Goal: Task Accomplishment & Management: Manage account settings

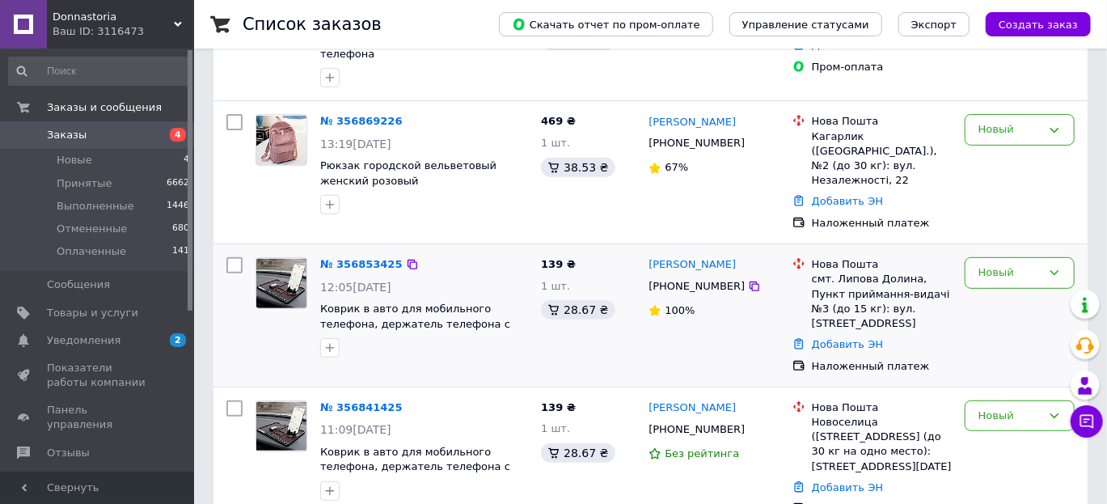
scroll to position [81, 0]
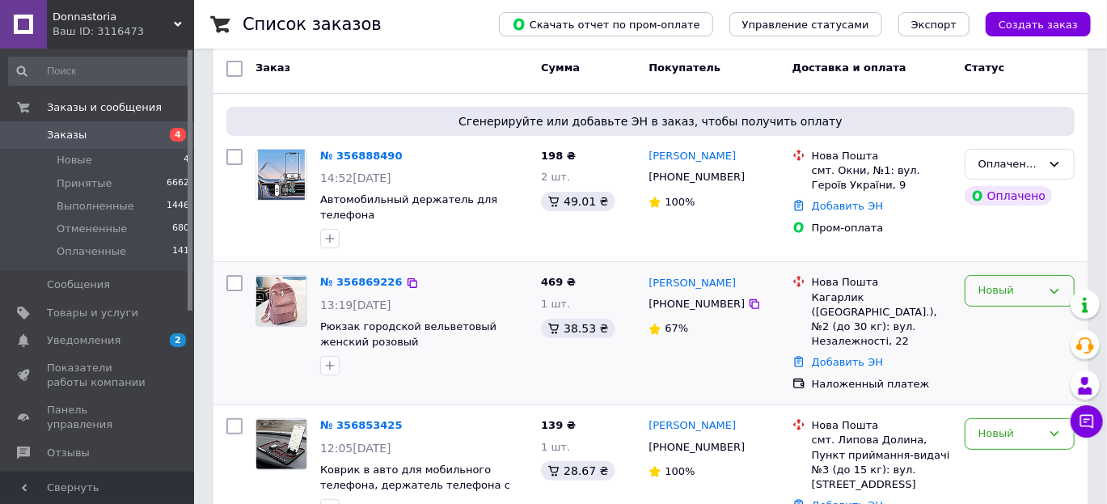
click at [976, 277] on div "Новый" at bounding box center [1020, 291] width 110 height 32
click at [1003, 310] on li "Принят" at bounding box center [1019, 325] width 108 height 30
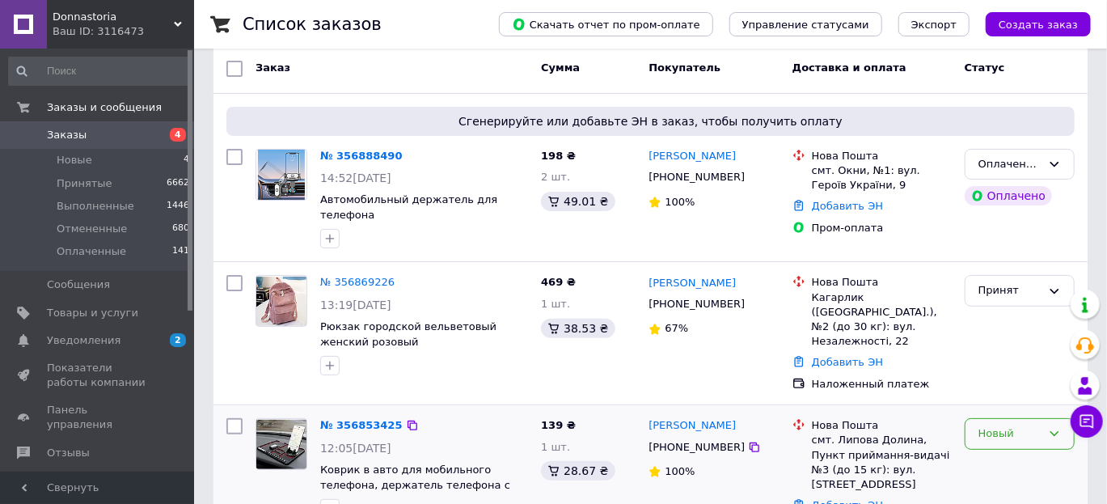
click at [1005, 418] on div "Новый" at bounding box center [1020, 434] width 110 height 32
click at [1007, 453] on li "Принят" at bounding box center [1019, 468] width 108 height 30
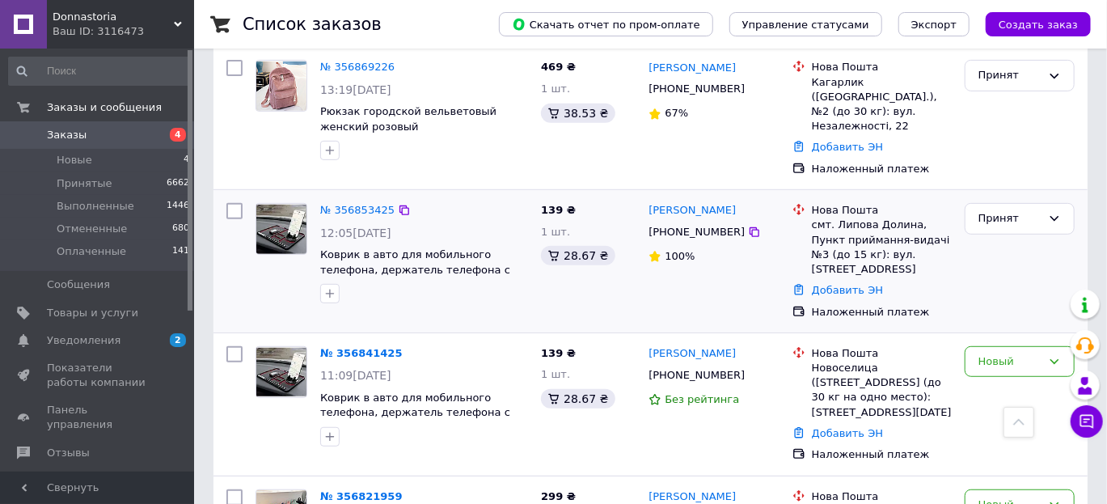
scroll to position [323, 0]
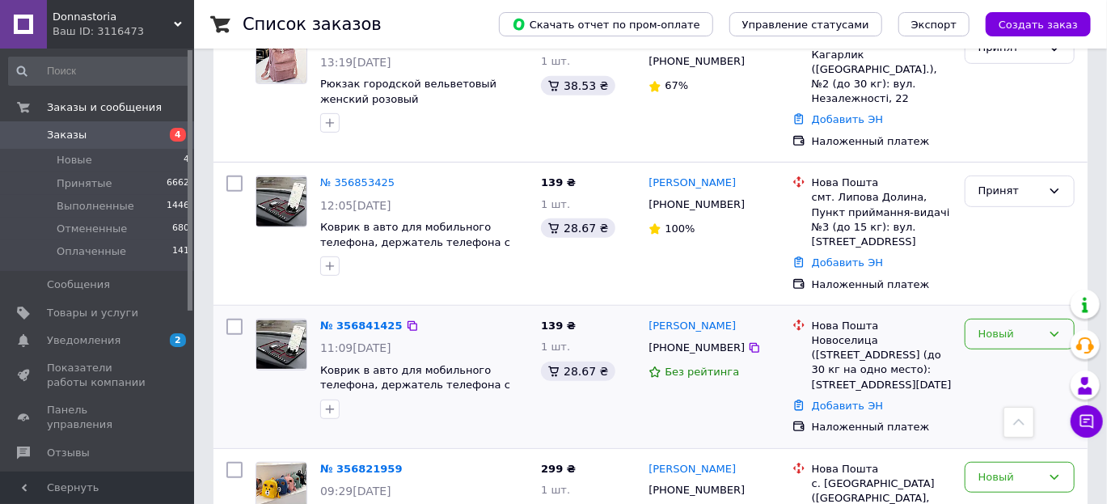
click at [1008, 326] on div "Новый" at bounding box center [1009, 334] width 63 height 17
click at [990, 353] on li "Принят" at bounding box center [1019, 368] width 108 height 30
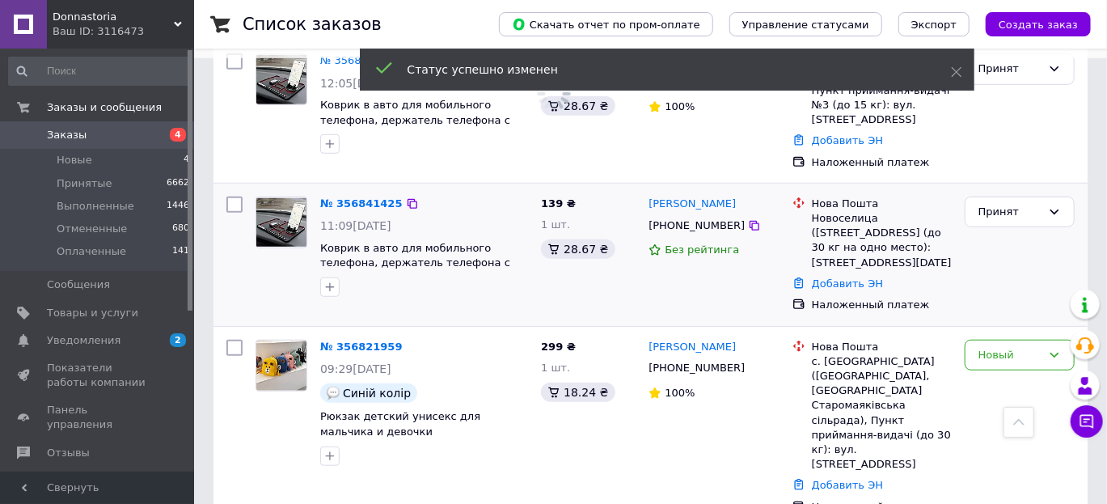
scroll to position [485, 0]
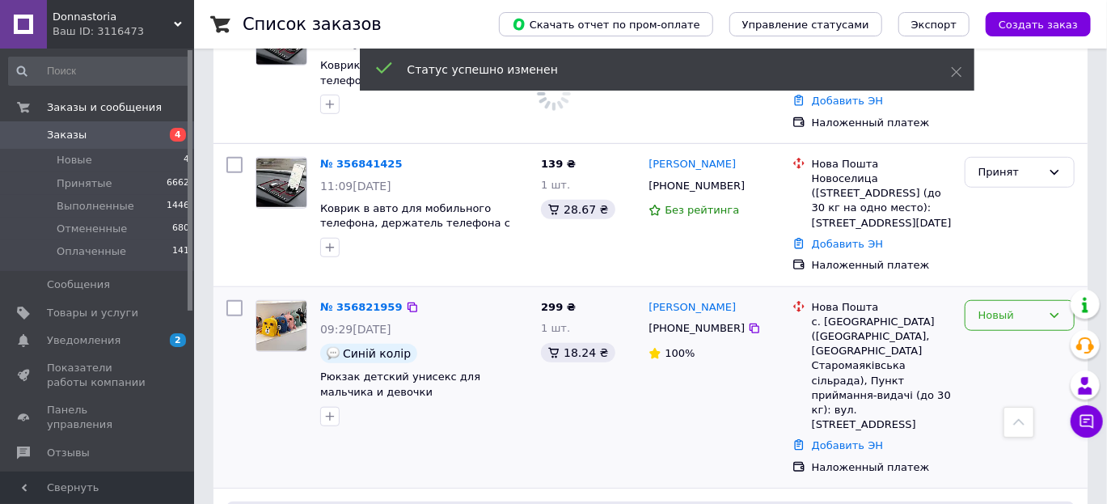
click at [1003, 307] on div "Новый" at bounding box center [1009, 315] width 63 height 17
click at [993, 334] on li "Принят" at bounding box center [1019, 349] width 108 height 30
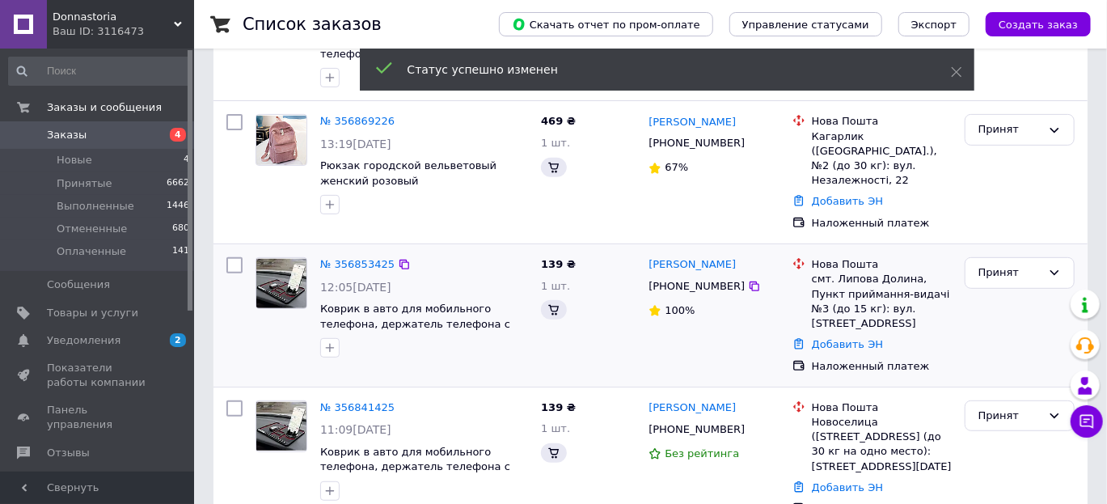
scroll to position [0, 0]
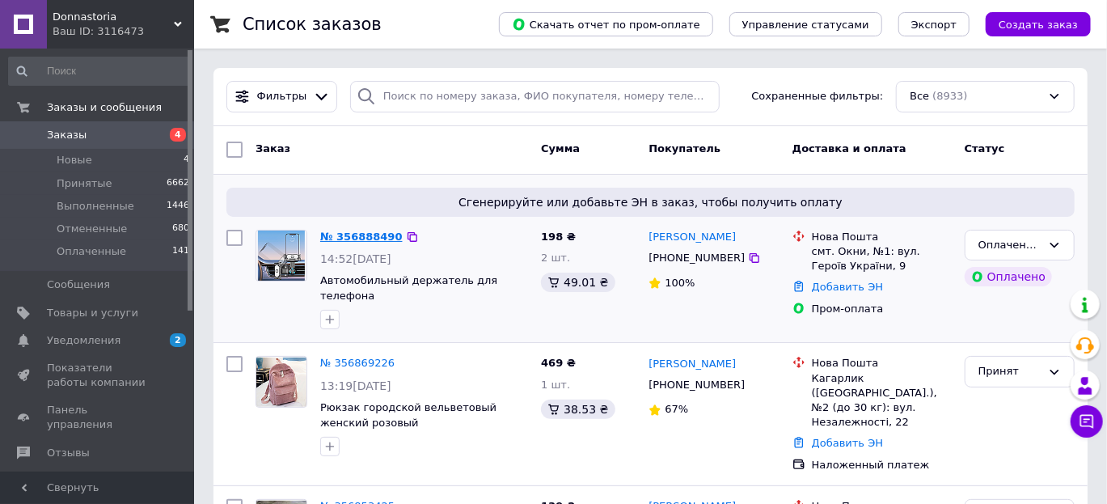
click at [376, 240] on link "№ 356888490" at bounding box center [361, 236] width 82 height 12
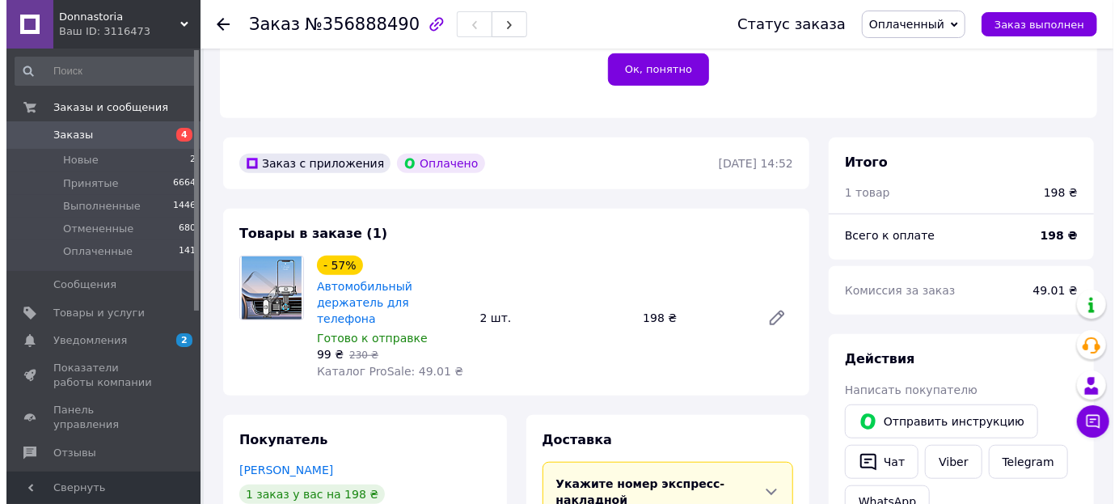
scroll to position [565, 0]
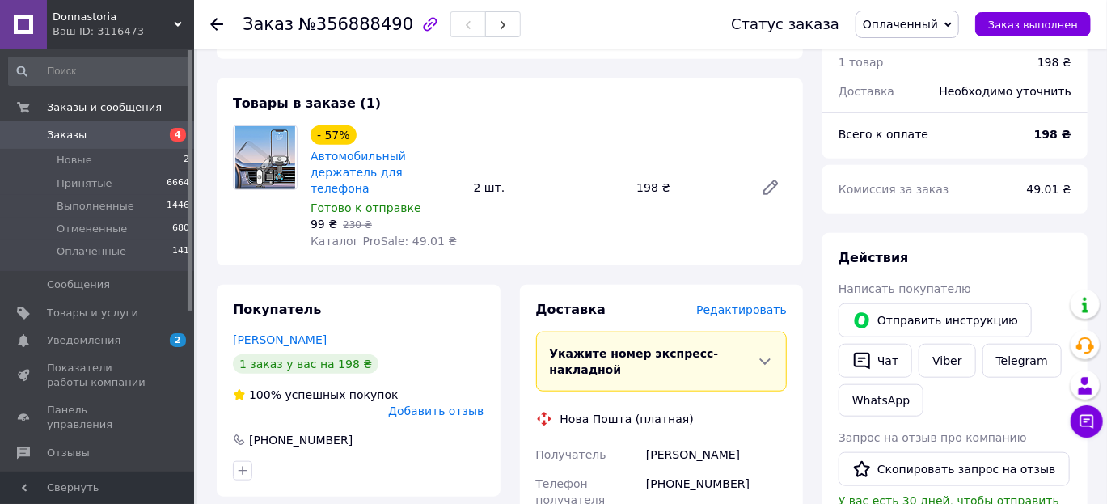
click at [772, 303] on span "Редактировать" at bounding box center [741, 309] width 91 height 13
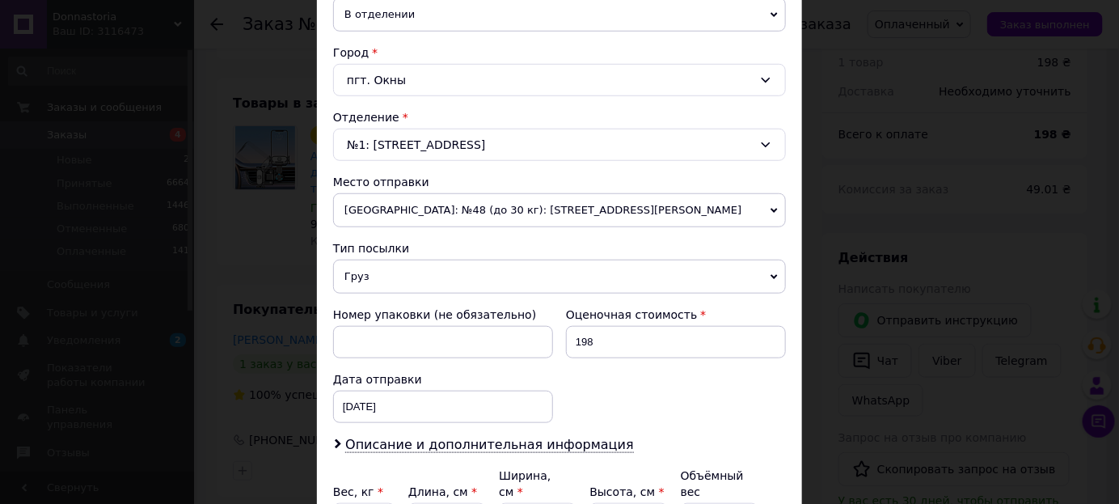
scroll to position [564, 0]
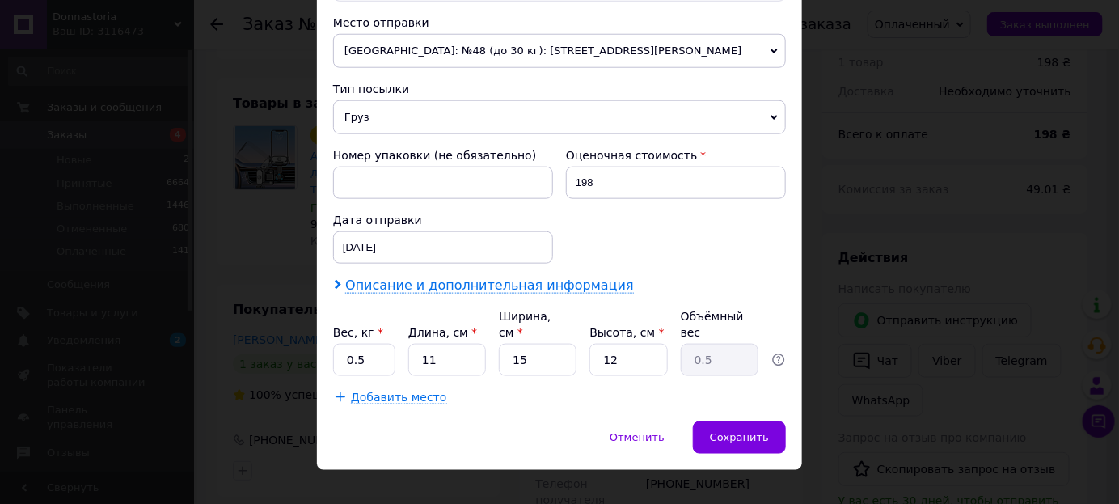
click at [560, 287] on span "Описание и дополнительная информация" at bounding box center [489, 285] width 289 height 16
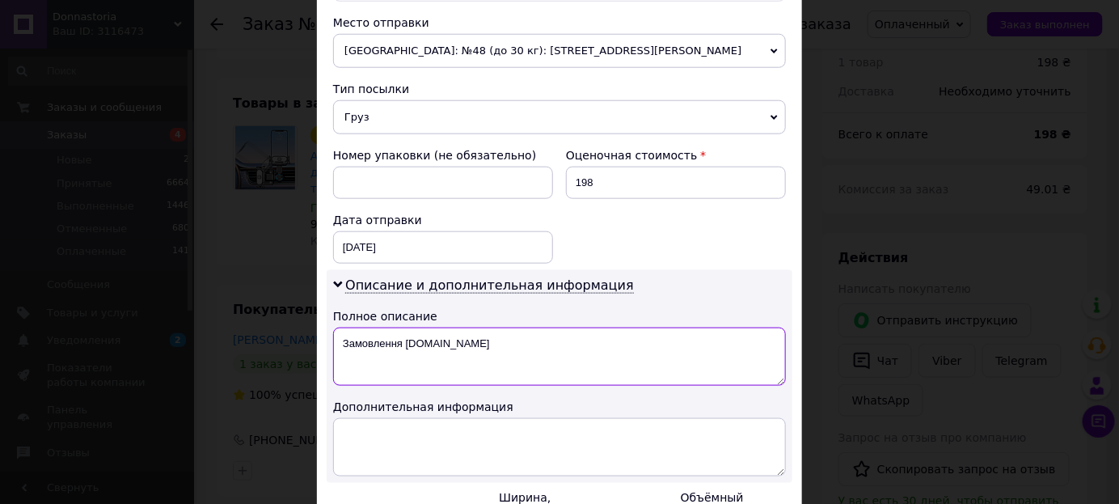
click at [559, 327] on textarea "Замовлення [DOMAIN_NAME]" at bounding box center [559, 356] width 453 height 58
type textarea "З"
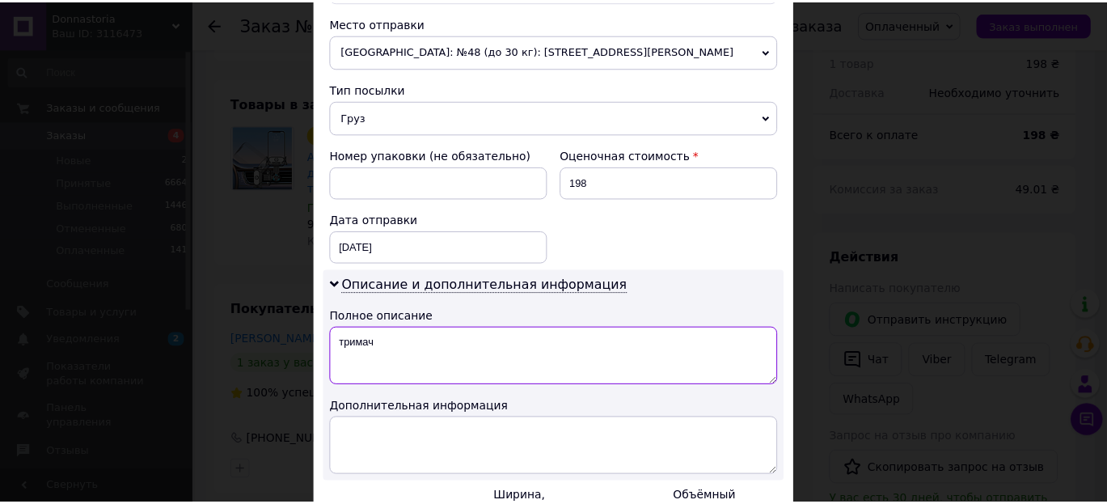
scroll to position [744, 0]
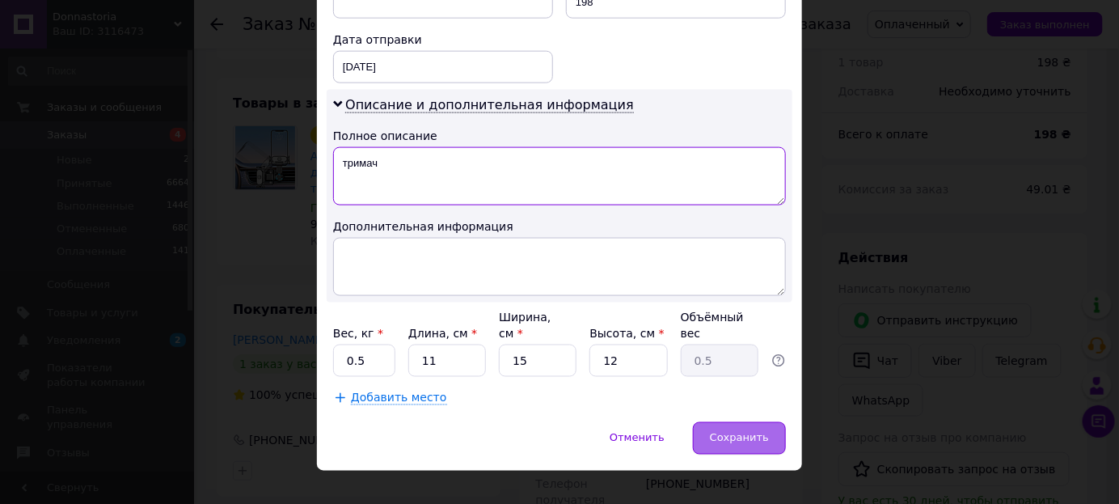
type textarea "тримач"
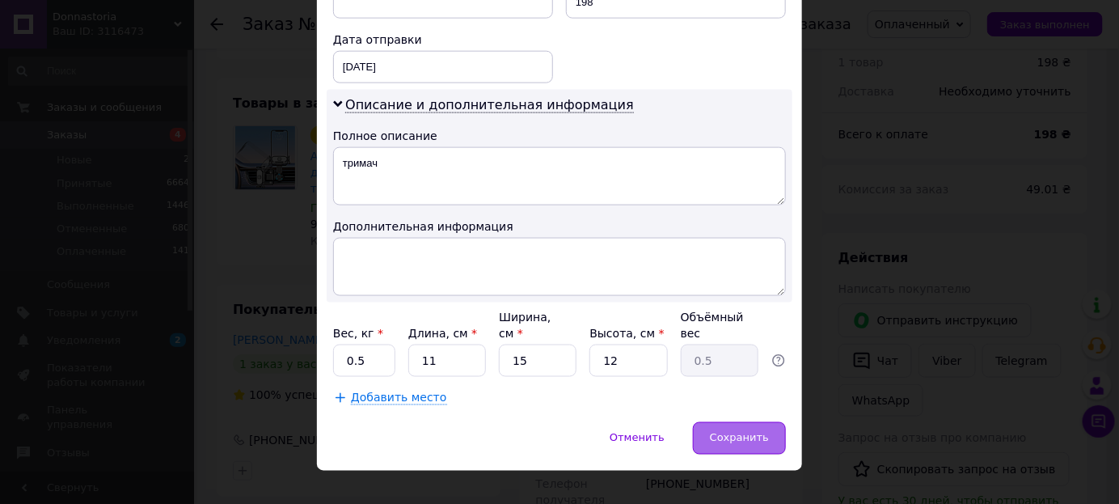
click at [750, 432] on span "Сохранить" at bounding box center [739, 438] width 59 height 12
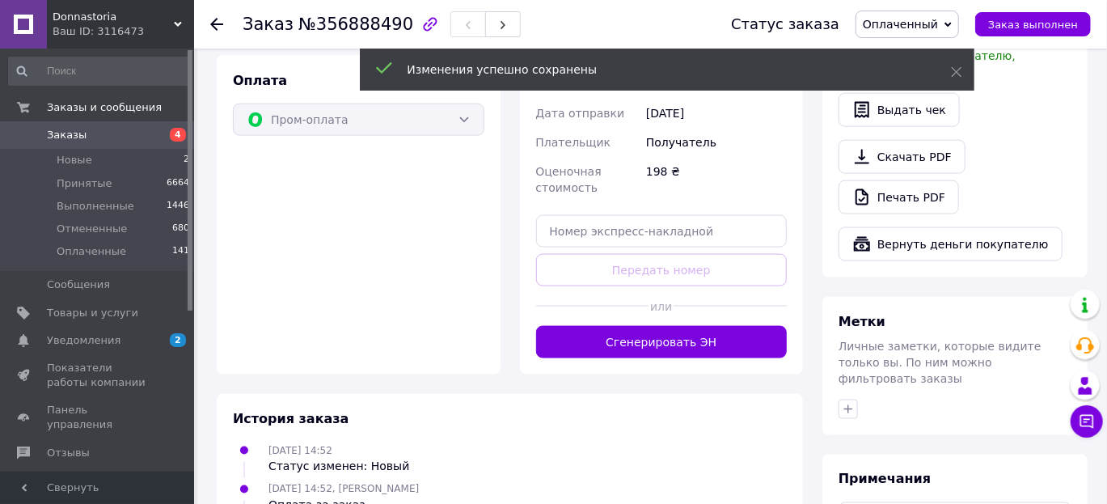
scroll to position [1030, 0]
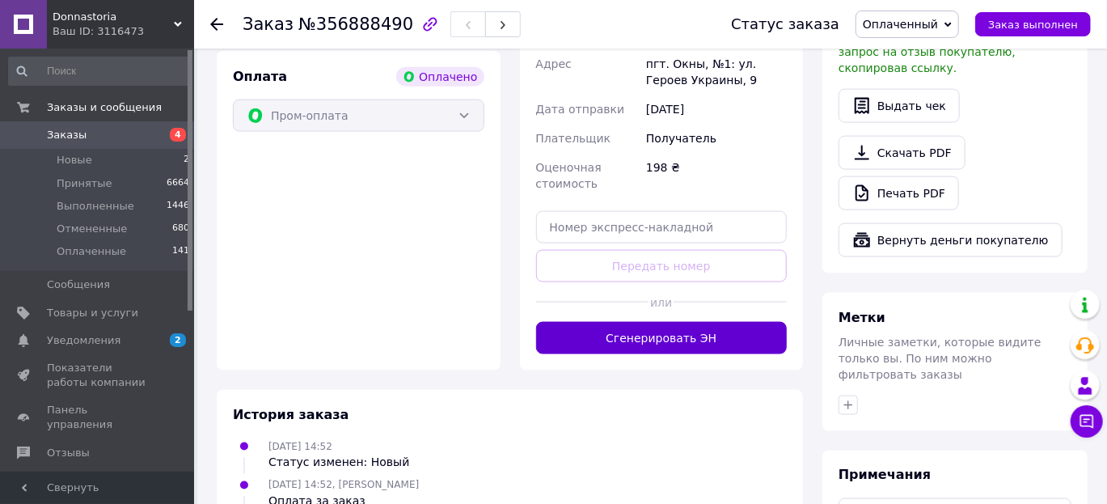
click at [690, 322] on button "Сгенерировать ЭН" at bounding box center [661, 338] width 251 height 32
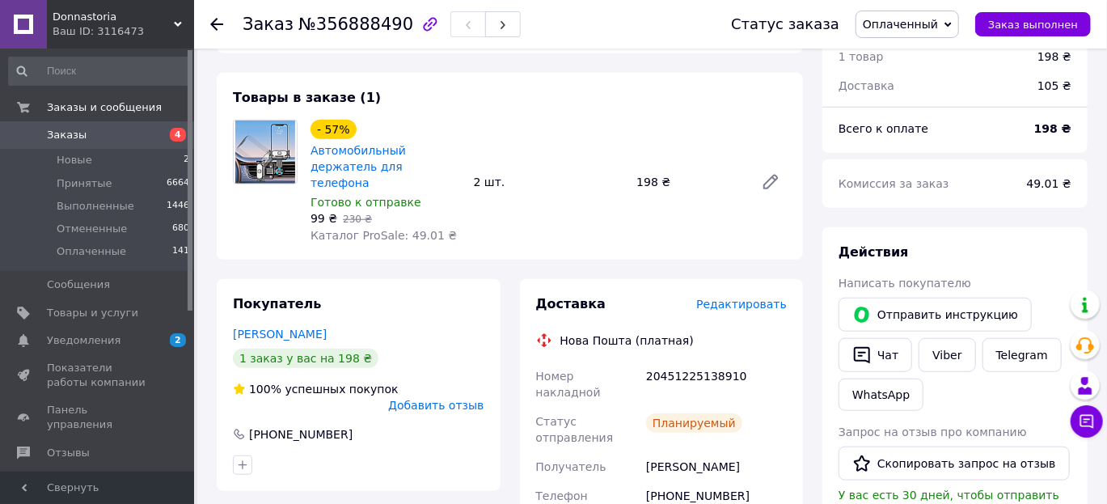
scroll to position [561, 0]
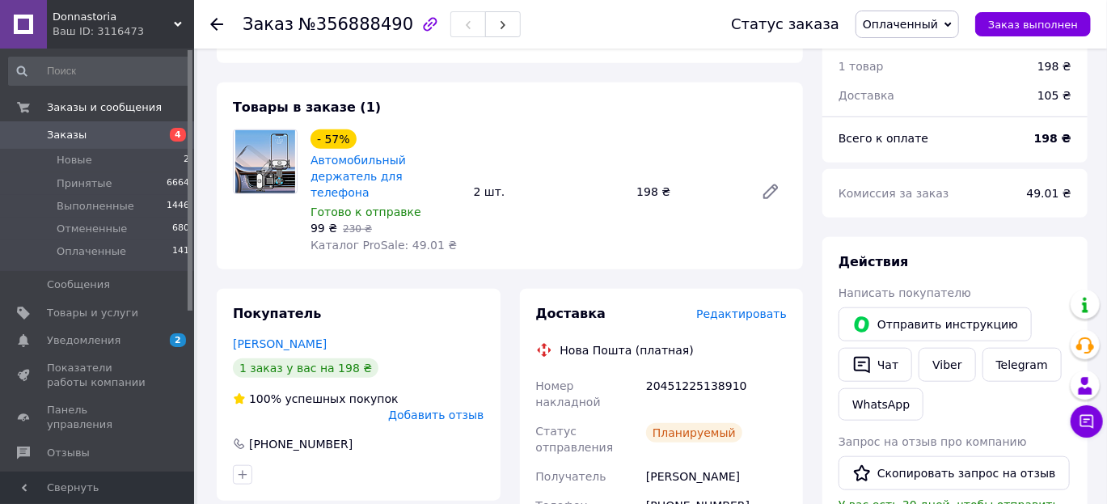
click at [77, 129] on span "Заказы" at bounding box center [67, 135] width 40 height 15
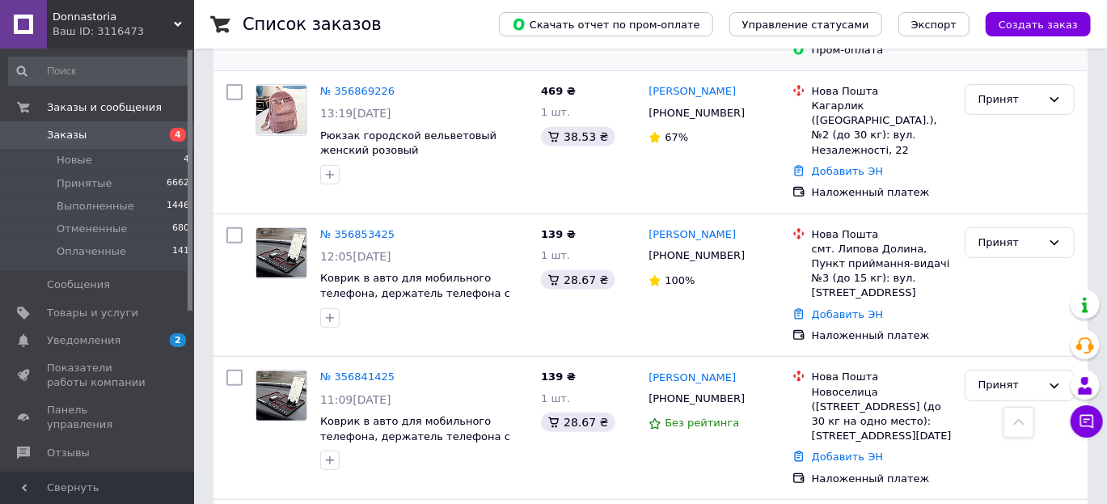
scroll to position [288, 0]
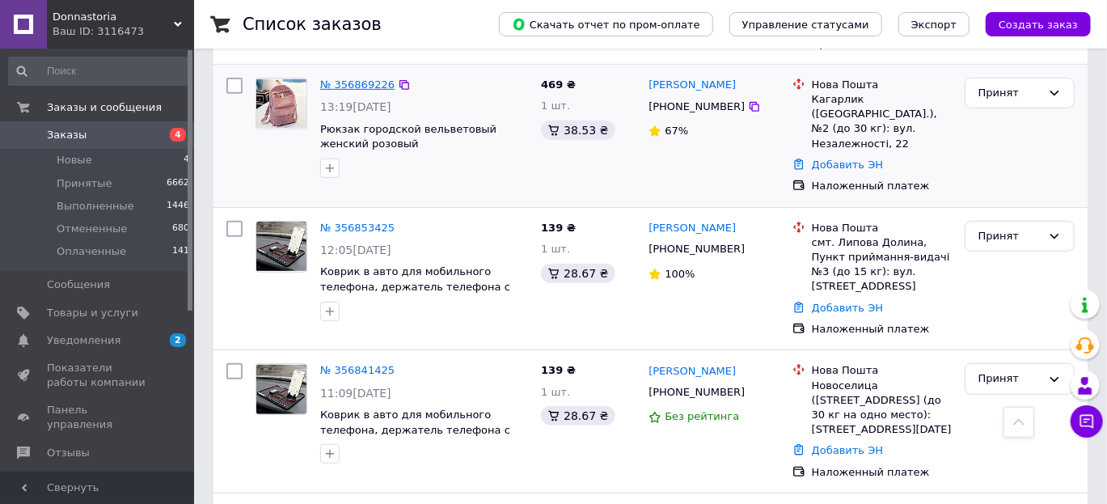
click at [357, 80] on link "№ 356869226" at bounding box center [357, 84] width 74 height 12
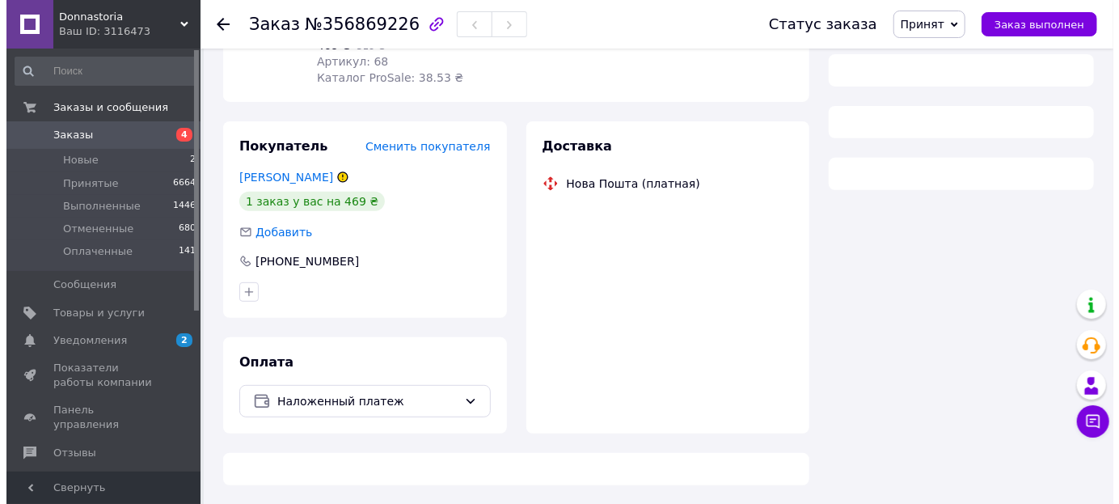
scroll to position [288, 0]
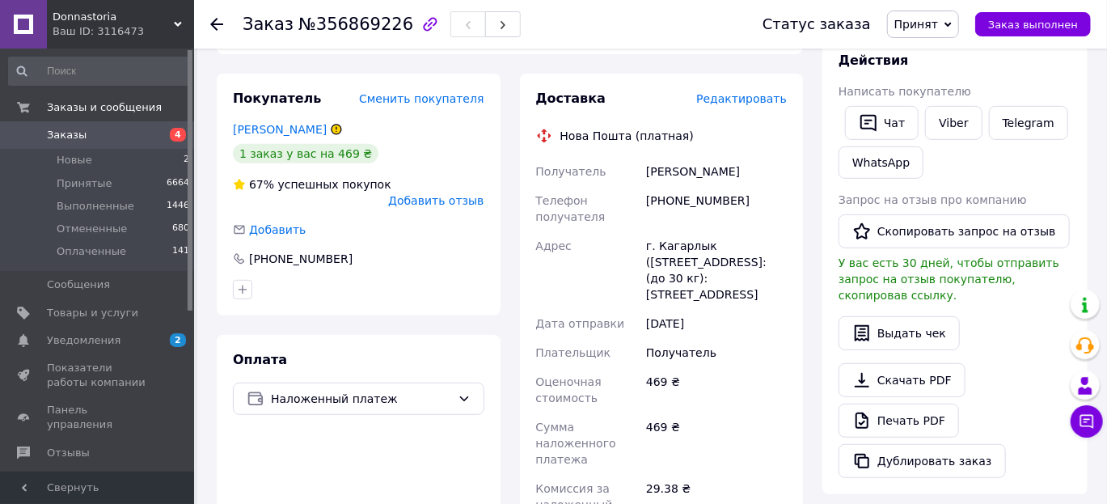
click at [749, 99] on span "Редактировать" at bounding box center [741, 98] width 91 height 13
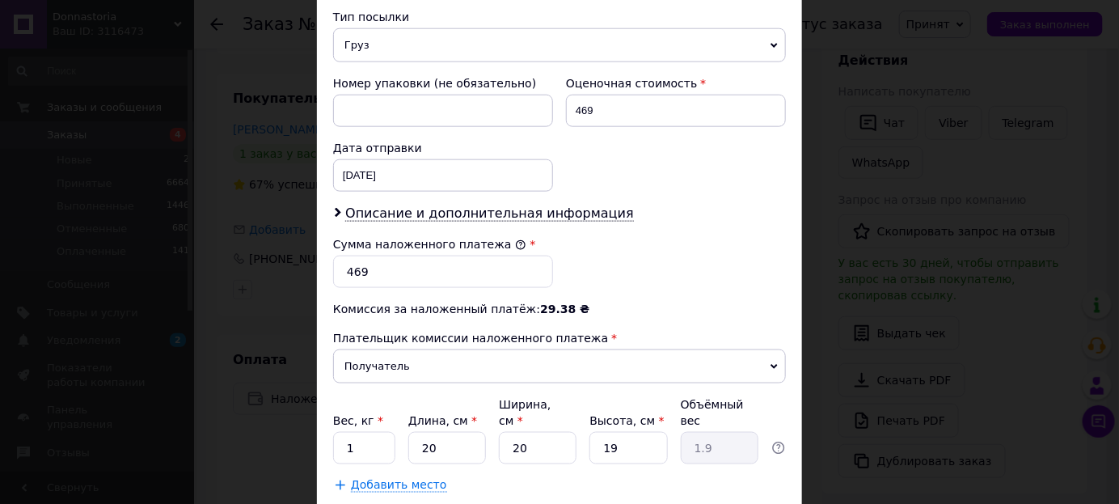
scroll to position [640, 0]
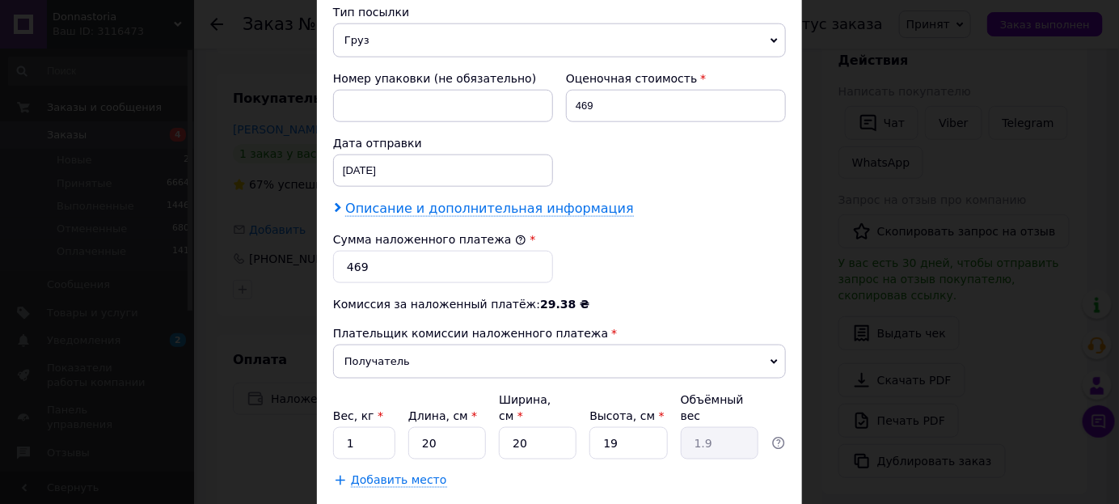
click at [491, 205] on span "Описание и дополнительная информация" at bounding box center [489, 209] width 289 height 16
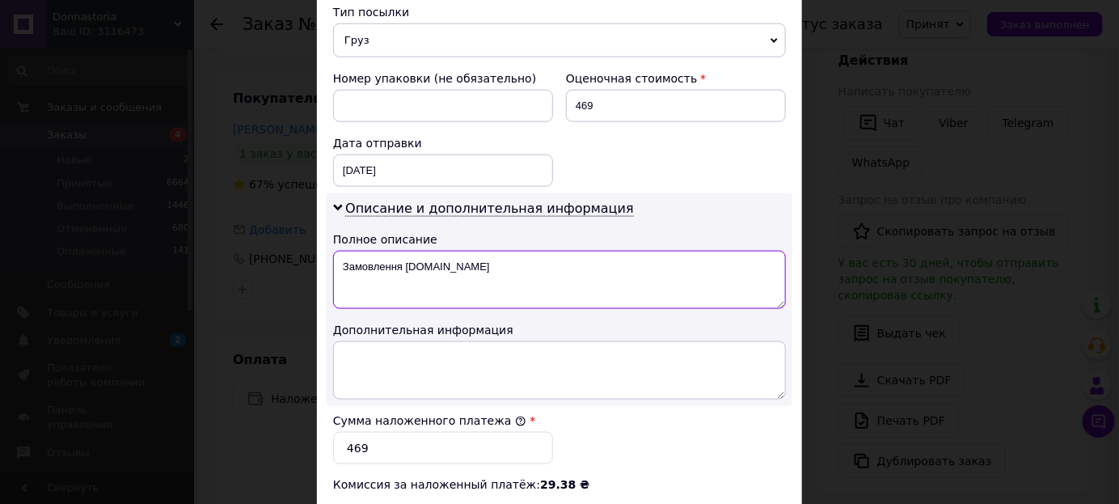
click at [482, 260] on textarea "Замовлення [DOMAIN_NAME]" at bounding box center [559, 280] width 453 height 58
type textarea "З"
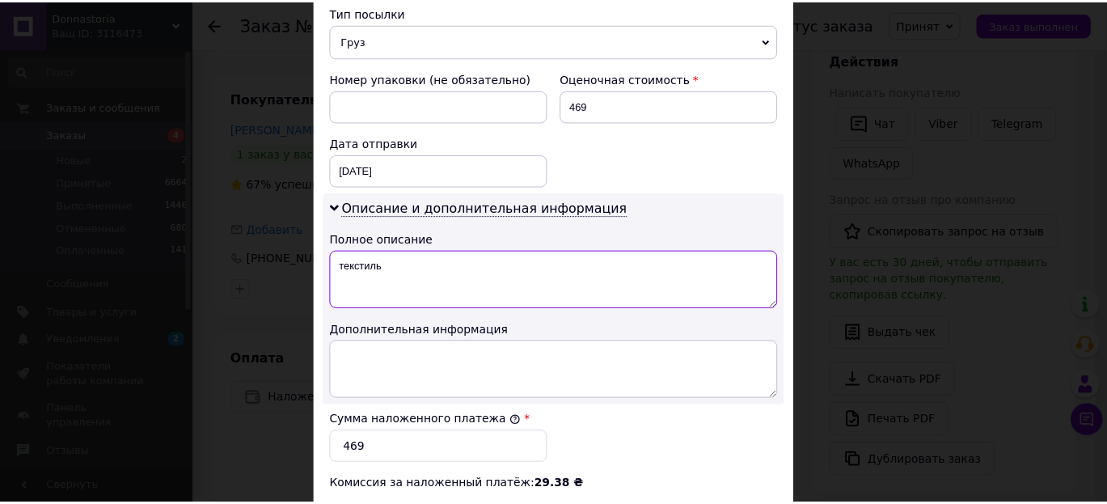
scroll to position [903, 0]
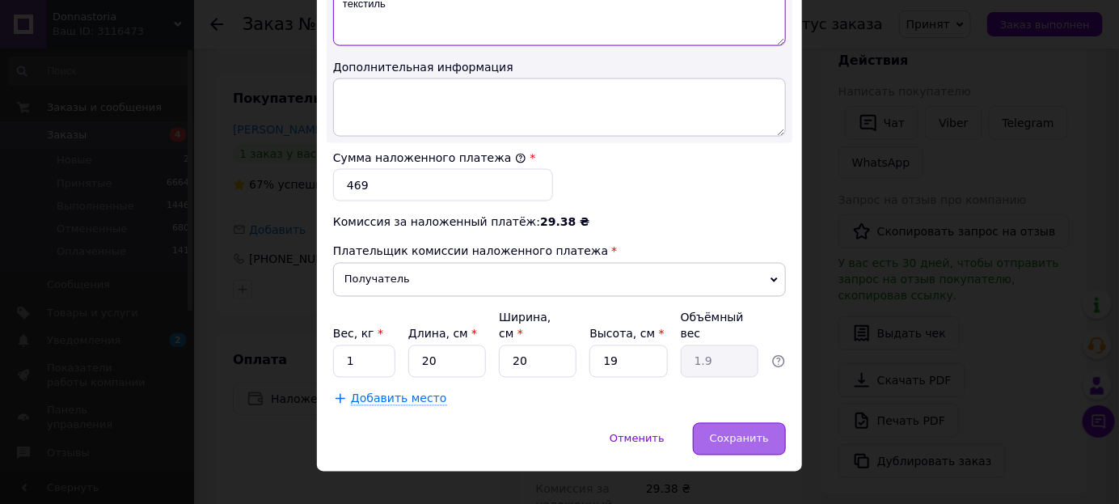
type textarea "текстиль"
click at [741, 433] on span "Сохранить" at bounding box center [739, 439] width 59 height 12
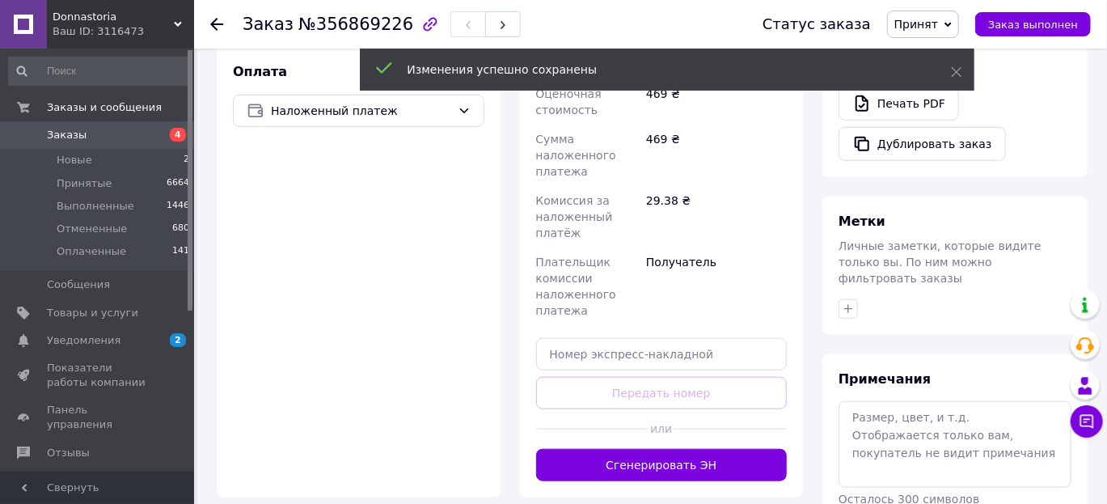
scroll to position [577, 0]
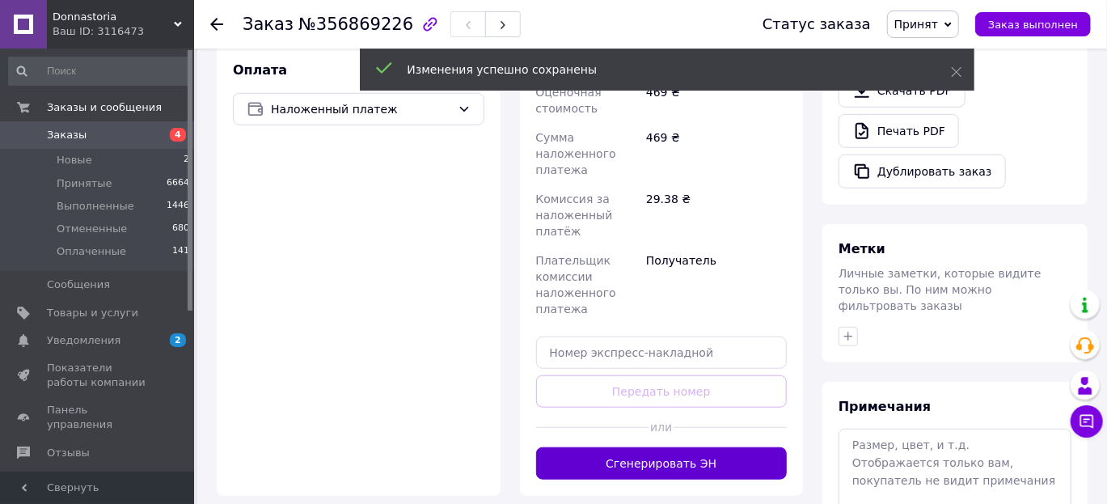
click at [696, 447] on button "Сгенерировать ЭН" at bounding box center [661, 463] width 251 height 32
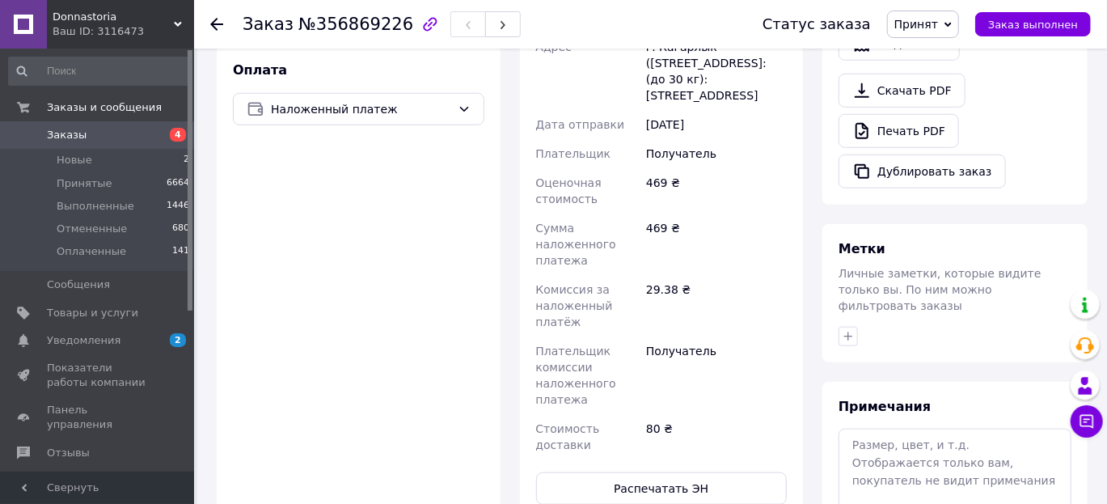
click at [110, 136] on span "Заказы" at bounding box center [98, 135] width 103 height 15
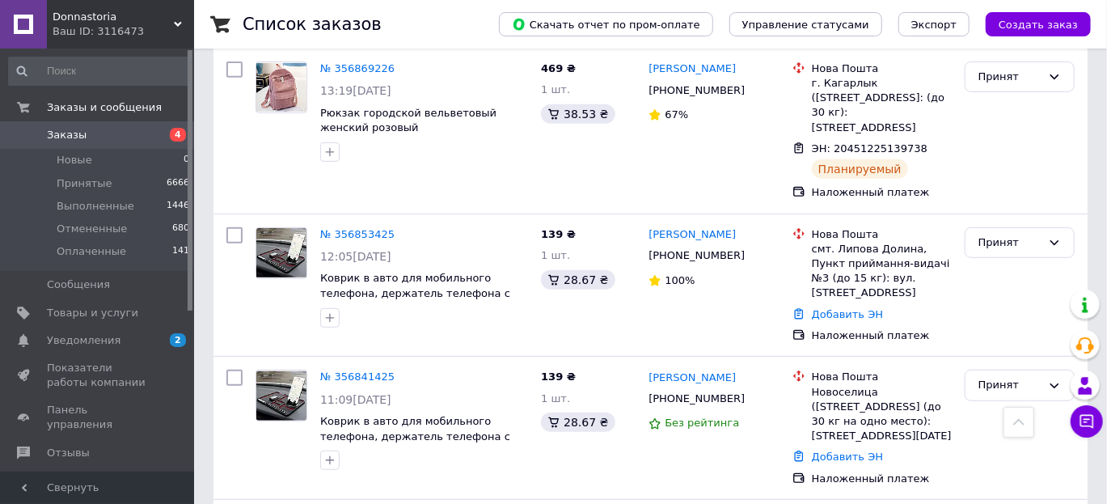
scroll to position [305, 0]
click at [336, 227] on link "№ 356853425" at bounding box center [357, 233] width 74 height 12
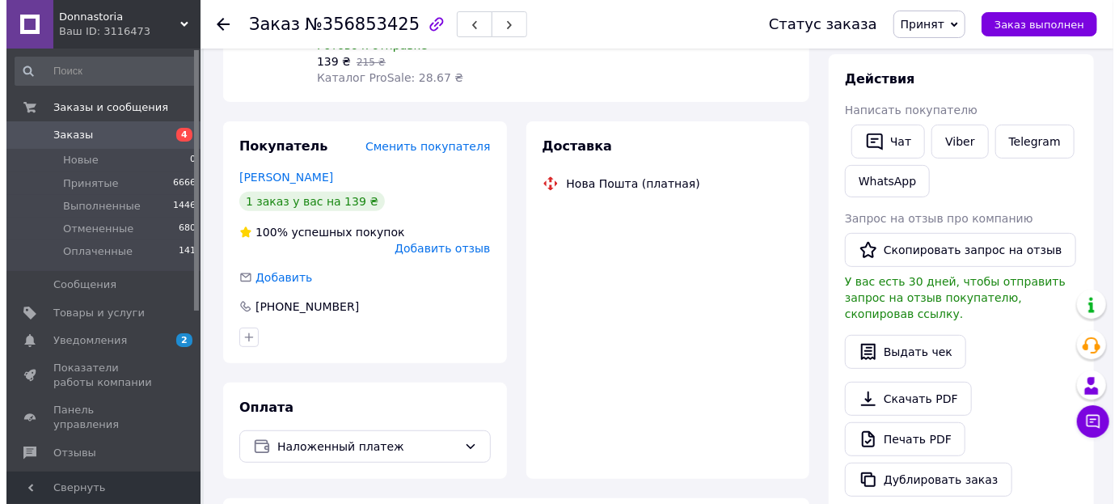
scroll to position [305, 0]
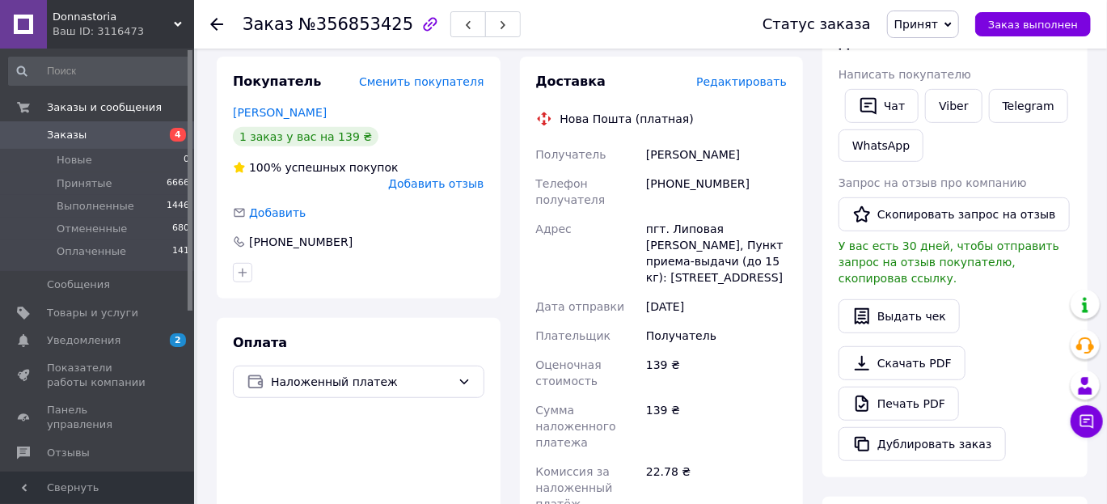
click at [738, 83] on span "Редактировать" at bounding box center [741, 81] width 91 height 13
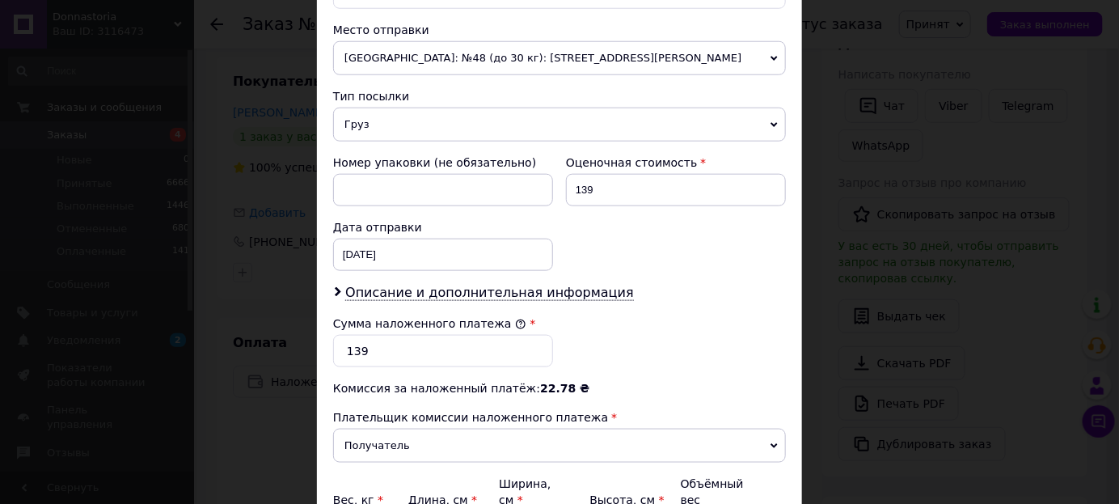
scroll to position [559, 0]
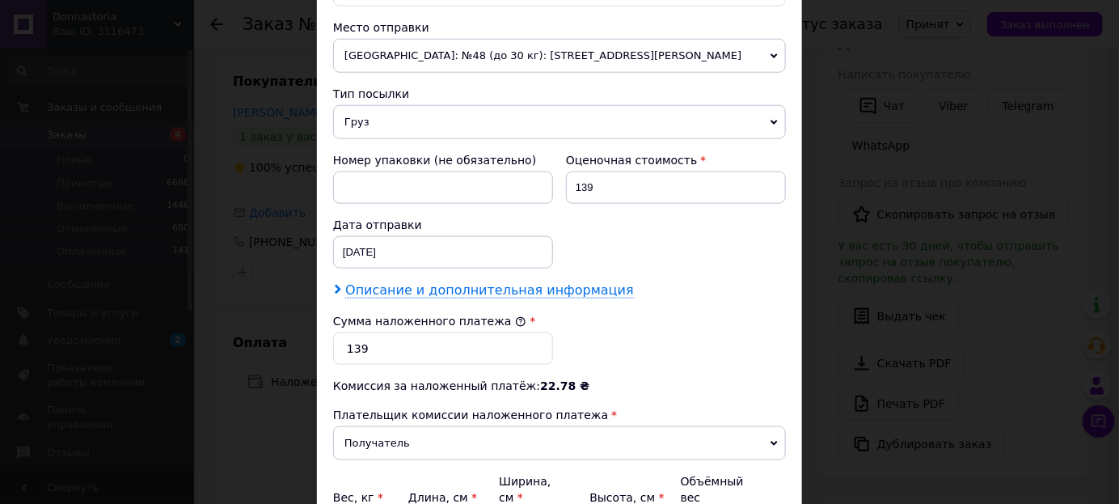
click at [576, 292] on span "Описание и дополнительная информация" at bounding box center [489, 290] width 289 height 16
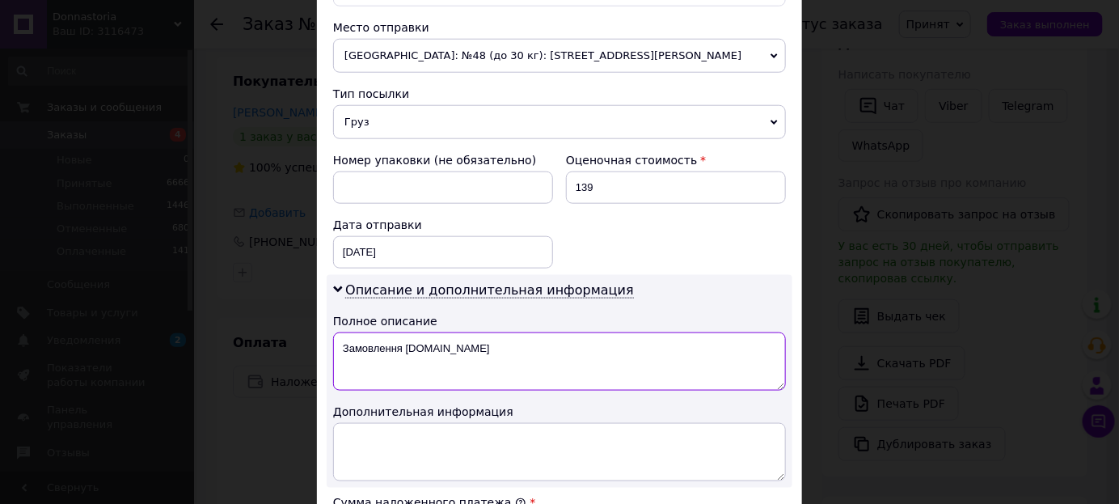
click at [569, 340] on textarea "Замовлення [DOMAIN_NAME]" at bounding box center [559, 361] width 453 height 58
type textarea "З"
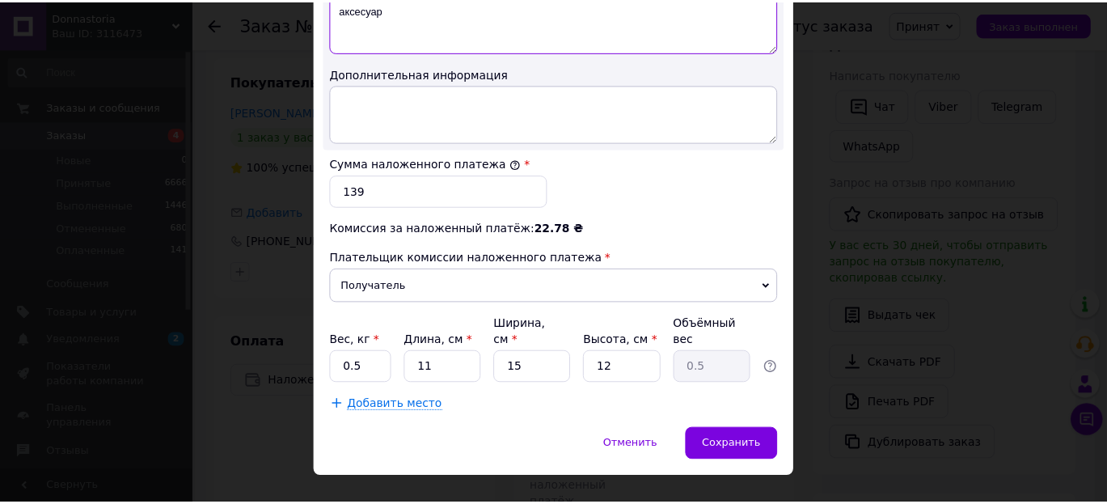
scroll to position [901, 0]
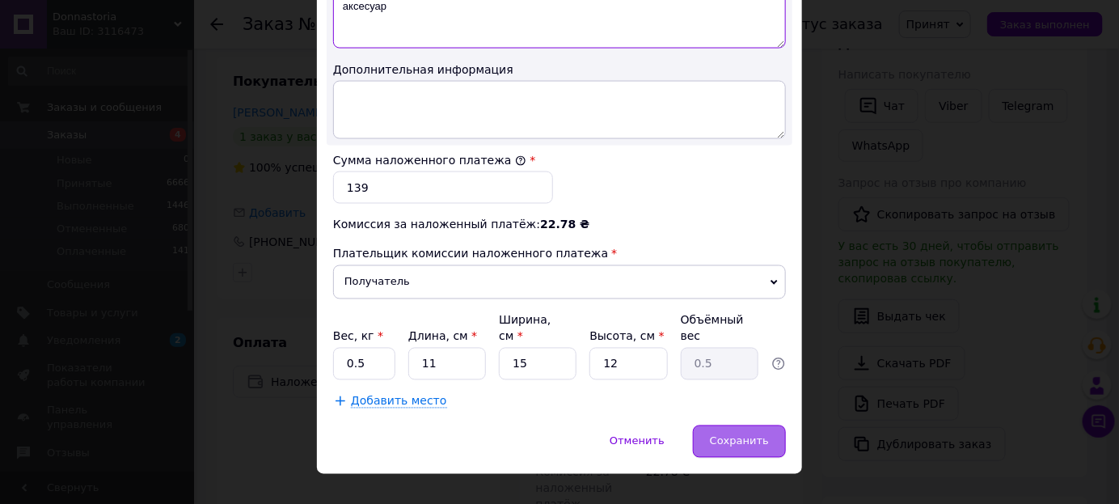
type textarea "аксесуар"
click at [732, 435] on span "Сохранить" at bounding box center [739, 441] width 59 height 12
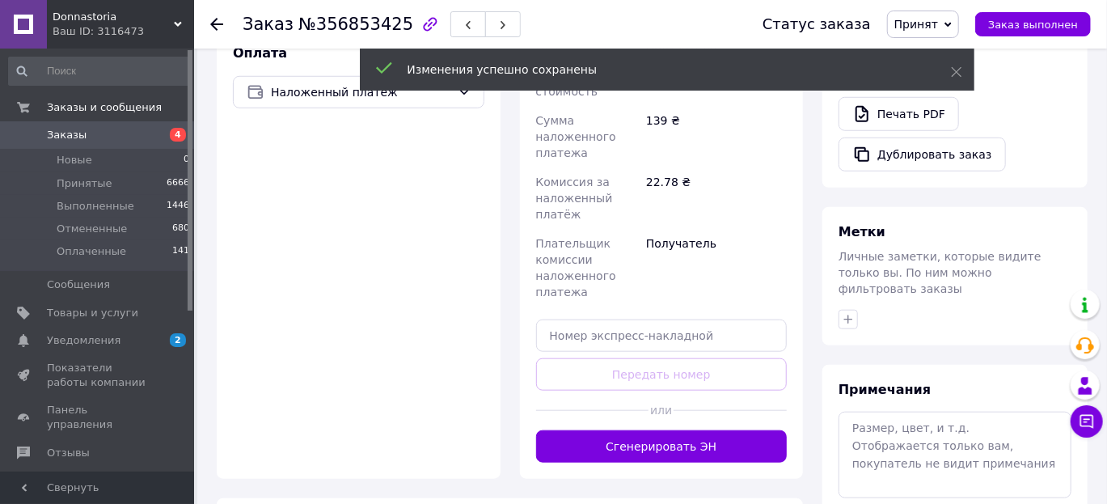
scroll to position [598, 0]
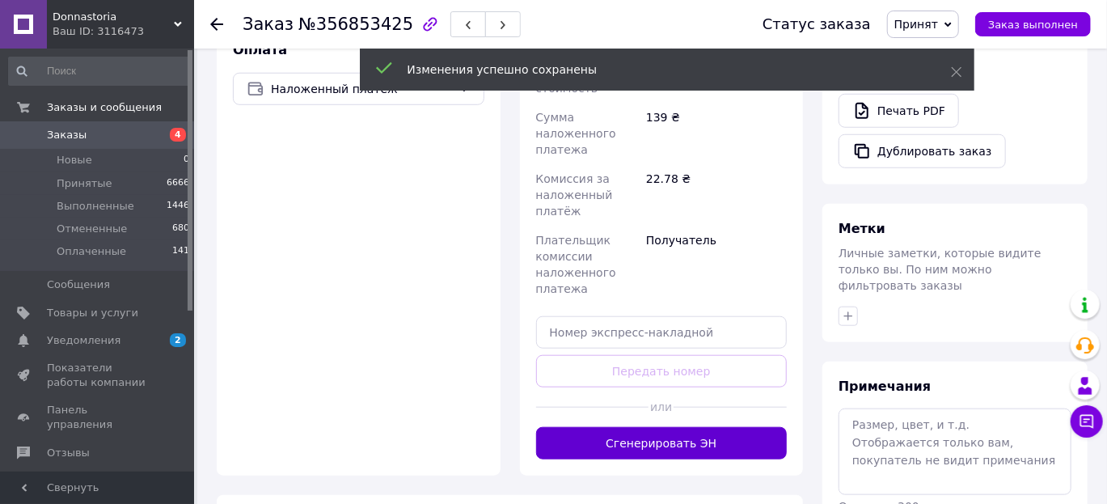
click at [680, 427] on button "Сгенерировать ЭН" at bounding box center [661, 443] width 251 height 32
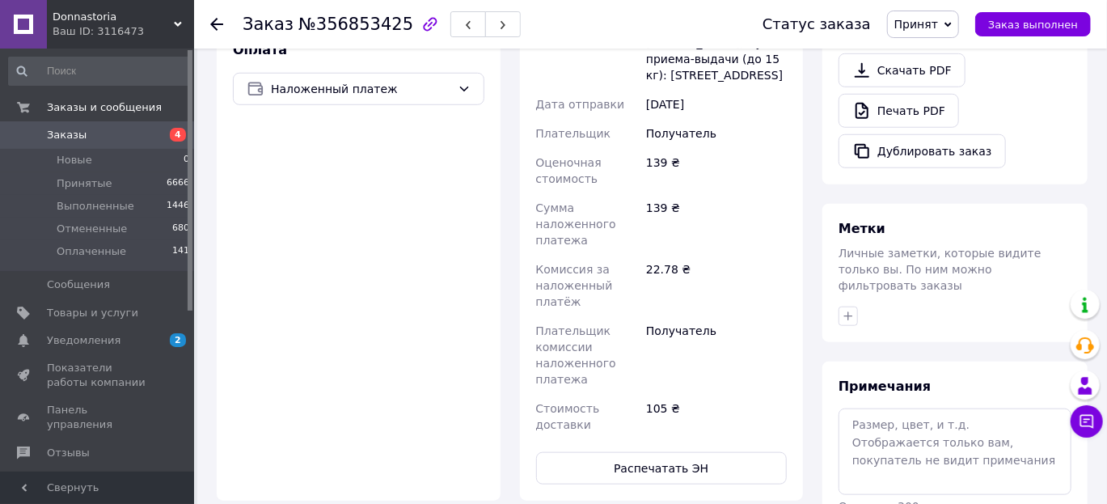
click at [94, 133] on span "Заказы" at bounding box center [98, 135] width 103 height 15
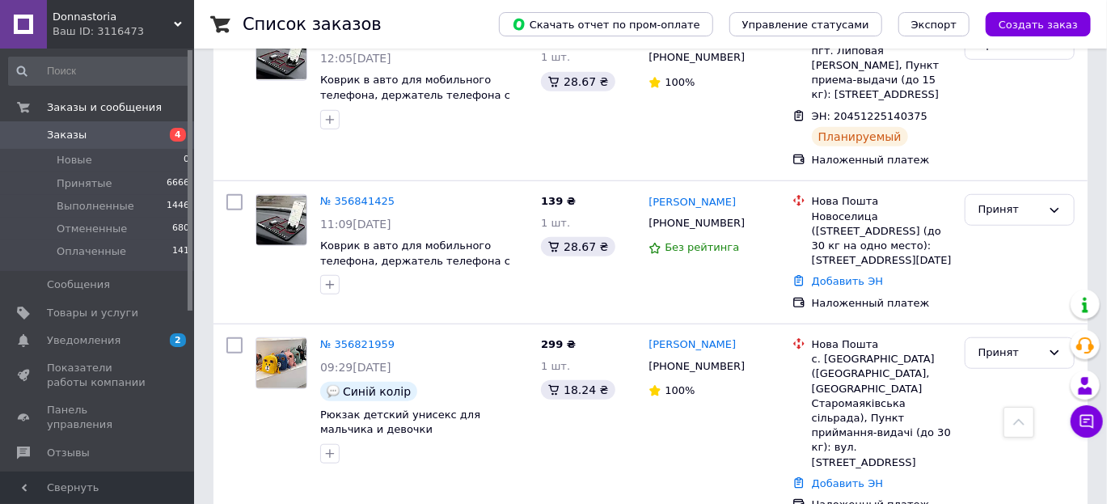
scroll to position [482, 0]
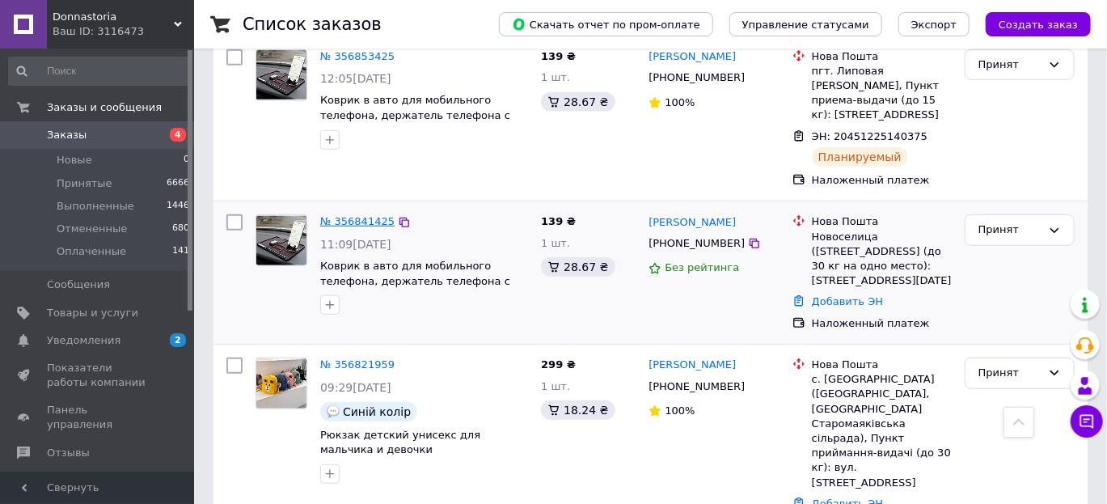
click at [363, 215] on link "№ 356841425" at bounding box center [357, 221] width 74 height 12
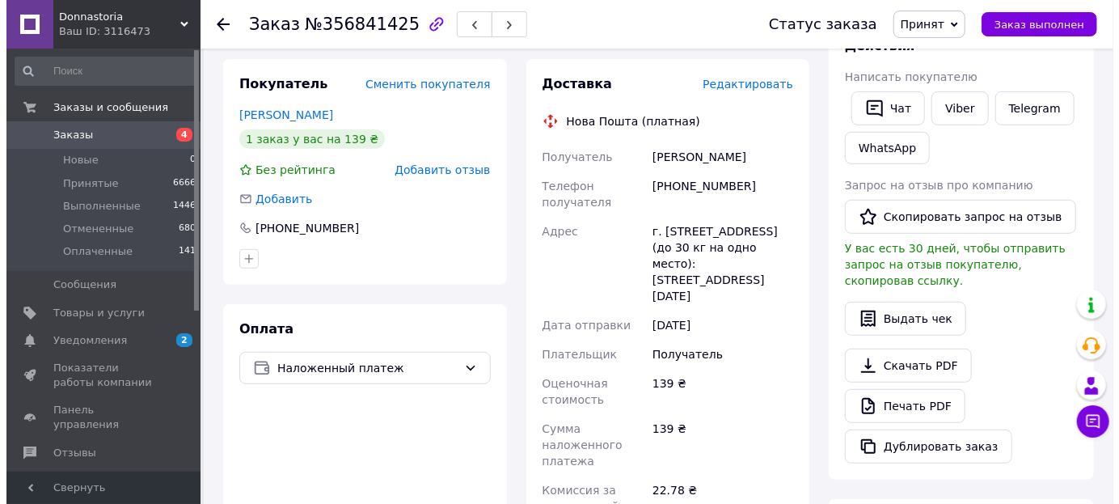
scroll to position [301, 0]
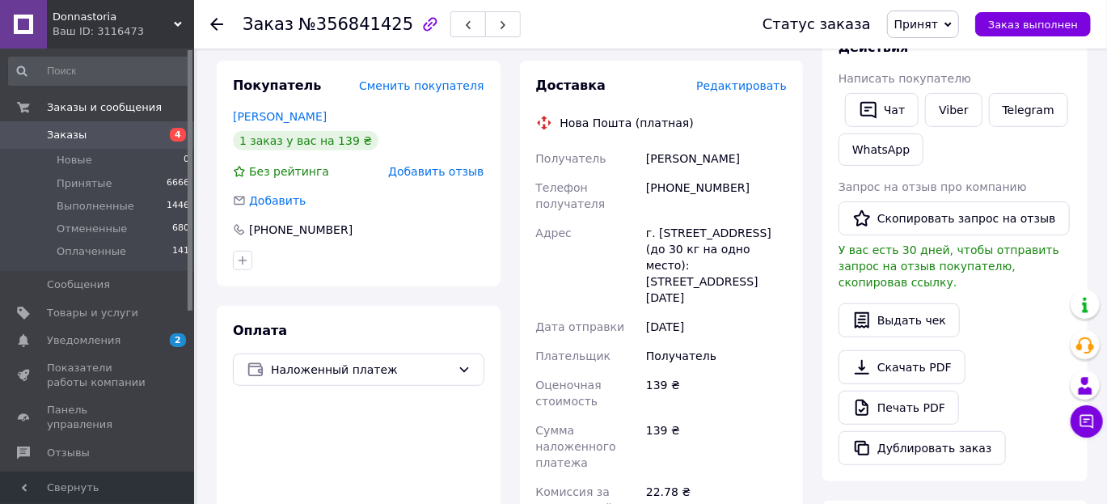
click at [748, 81] on span "Редактировать" at bounding box center [741, 85] width 91 height 13
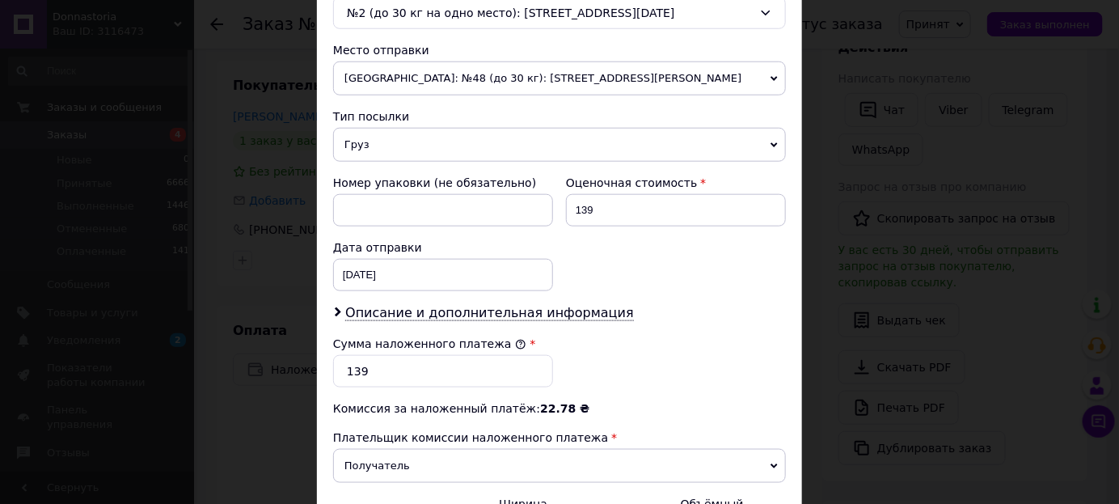
scroll to position [540, 0]
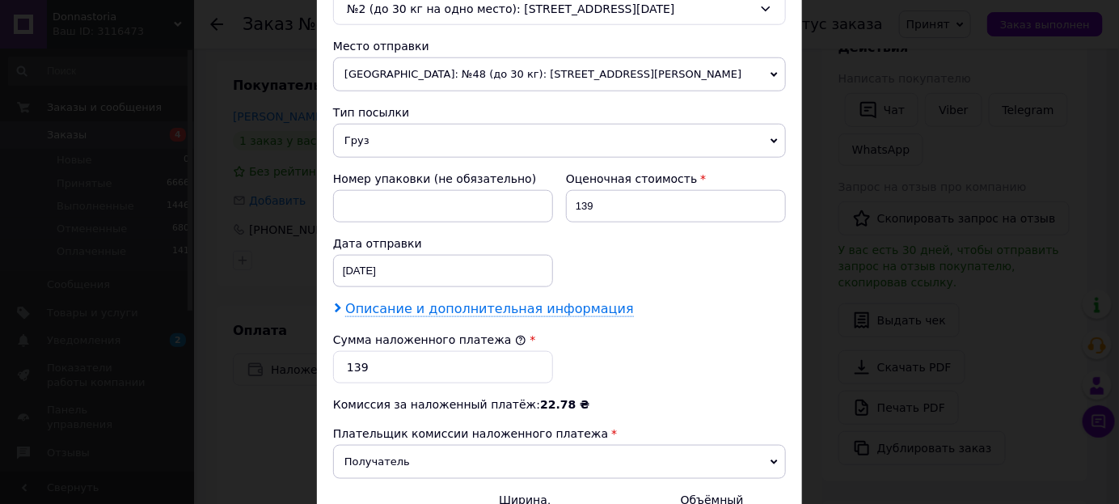
click at [502, 305] on span "Описание и дополнительная информация" at bounding box center [489, 309] width 289 height 16
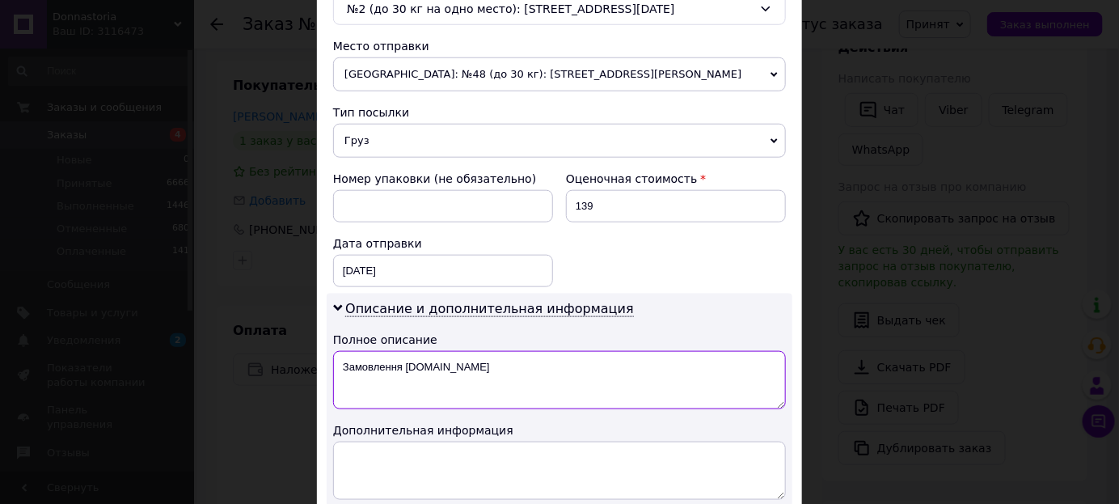
click at [501, 361] on textarea "Замовлення [DOMAIN_NAME]" at bounding box center [559, 380] width 453 height 58
type textarea "З"
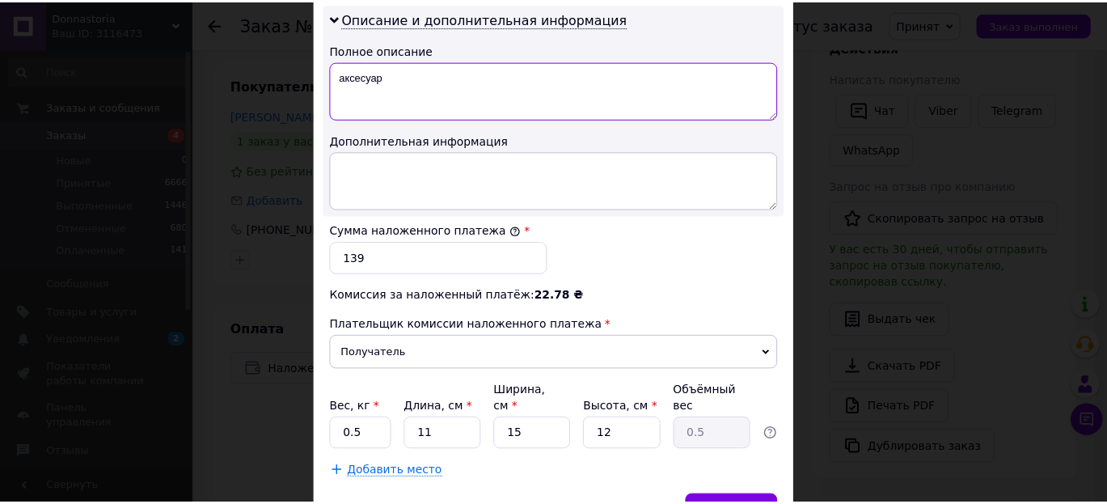
scroll to position [832, 0]
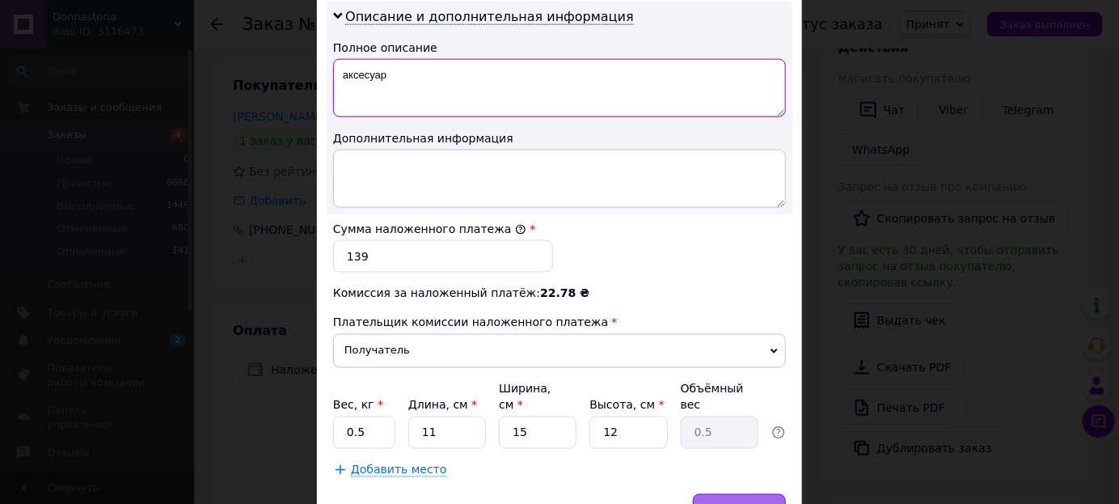
type textarea "аксесуар"
click at [767, 494] on div "Сохранить" at bounding box center [739, 510] width 93 height 32
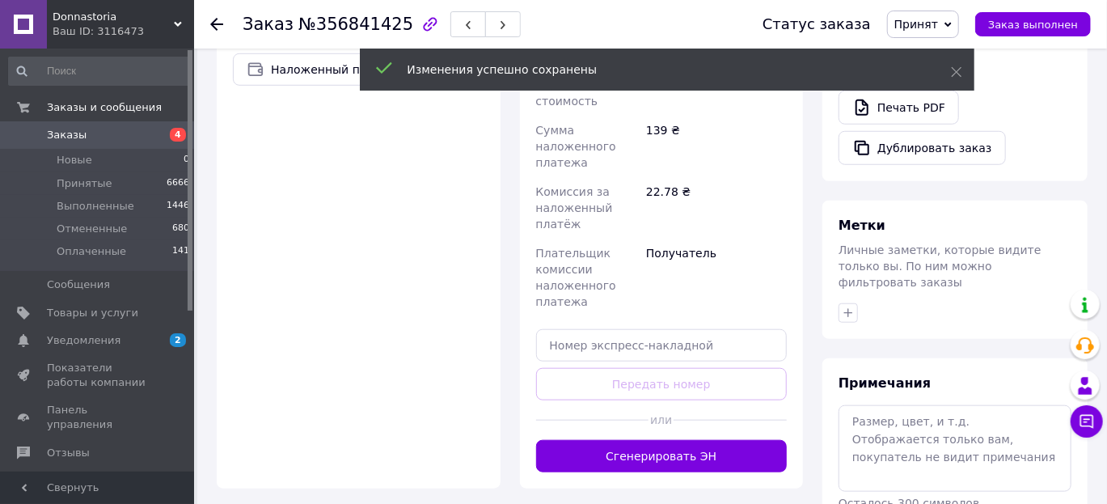
scroll to position [620, 0]
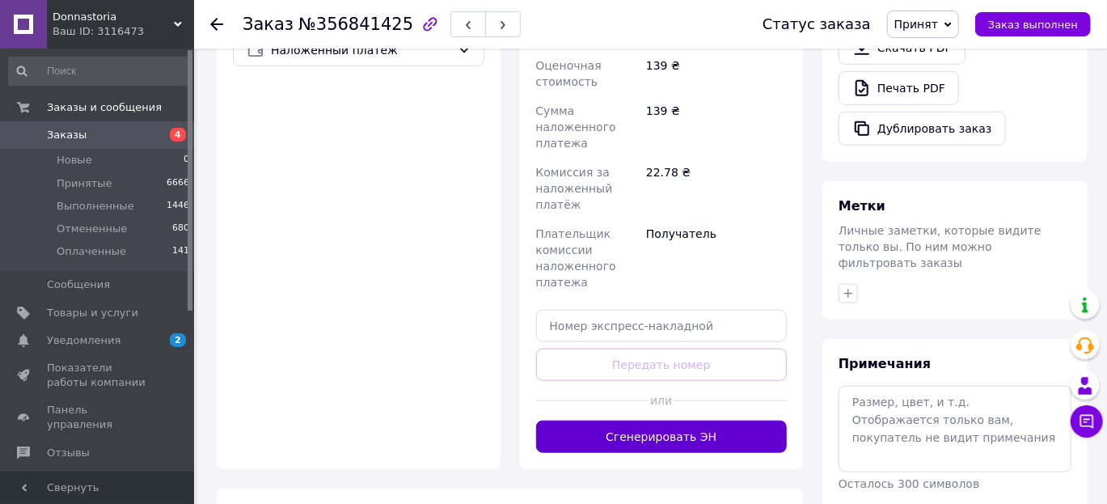
click at [720, 433] on button "Сгенерировать ЭН" at bounding box center [661, 436] width 251 height 32
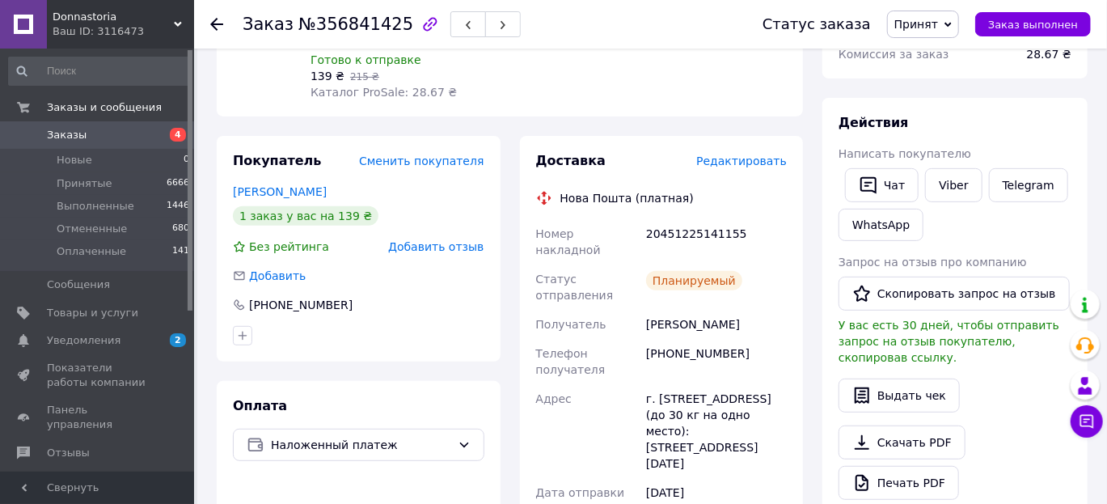
scroll to position [225, 0]
click at [125, 135] on span "Заказы" at bounding box center [98, 135] width 103 height 15
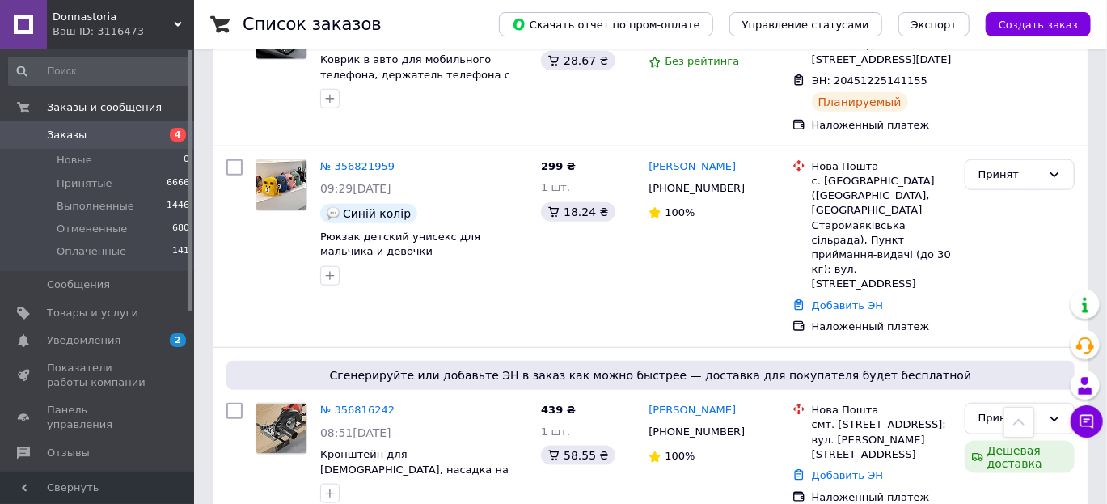
scroll to position [695, 0]
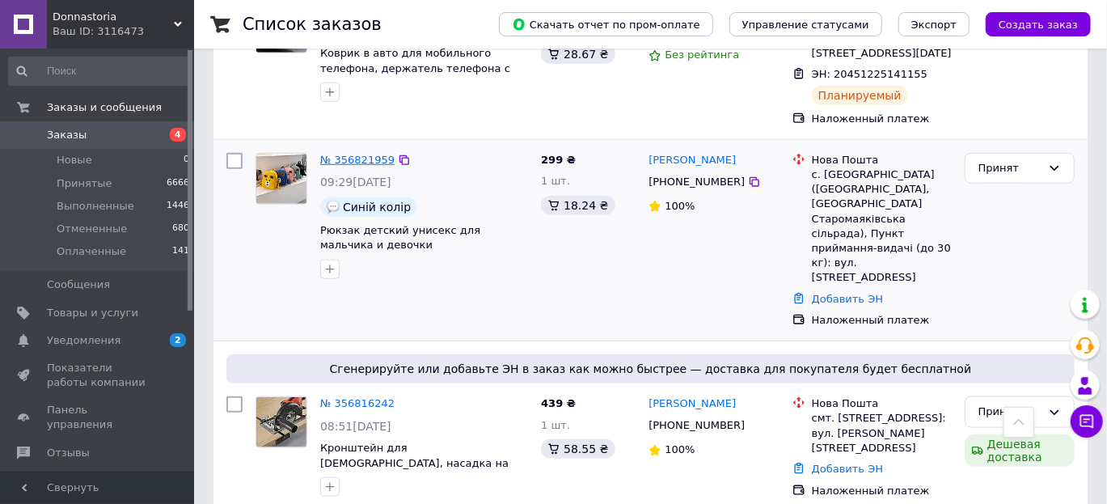
click at [337, 154] on link "№ 356821959" at bounding box center [357, 160] width 74 height 12
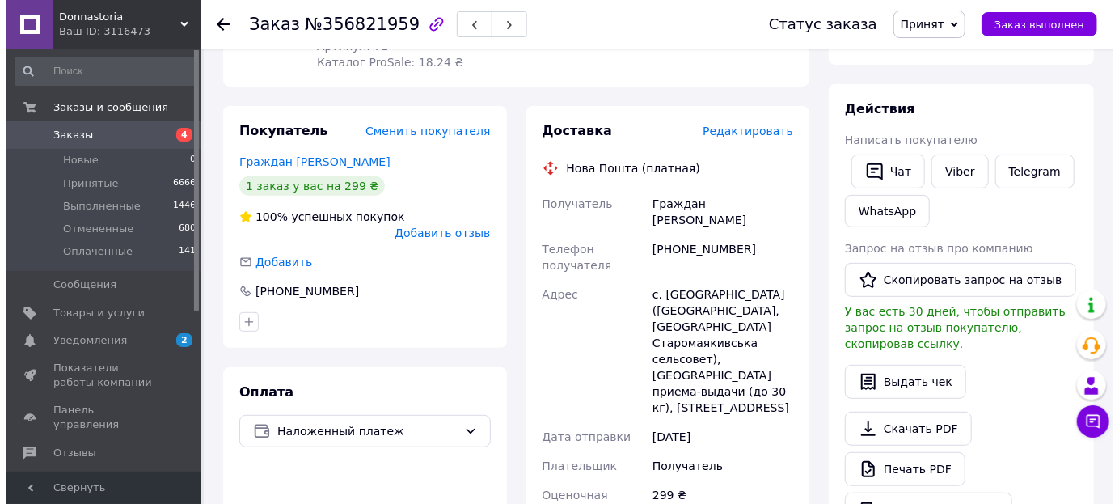
scroll to position [235, 0]
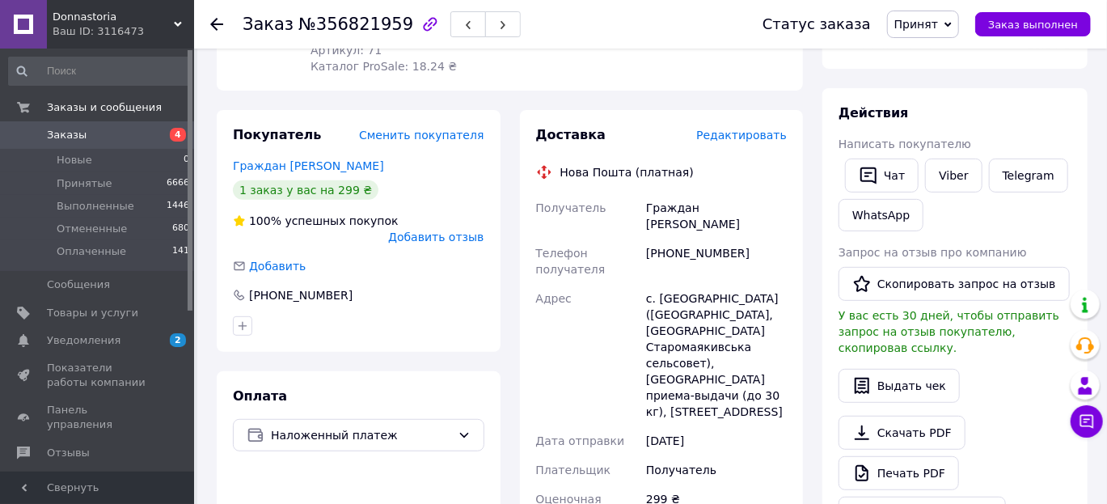
click at [732, 136] on span "Редактировать" at bounding box center [741, 135] width 91 height 13
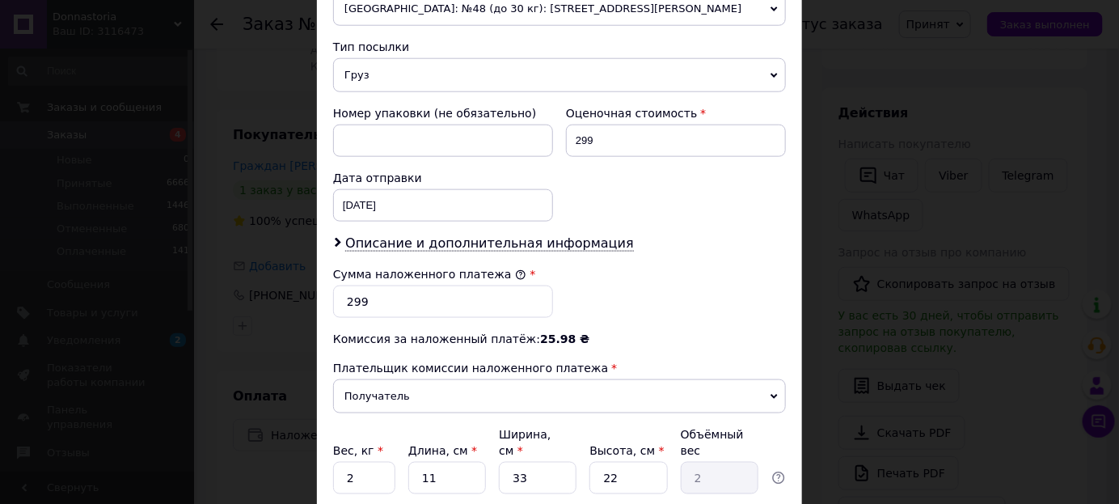
scroll to position [627, 0]
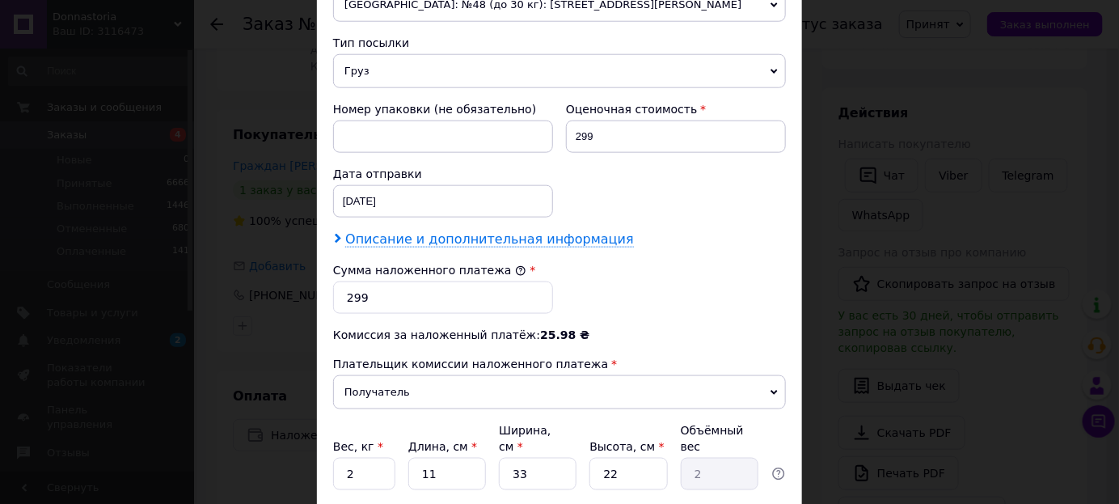
click at [491, 231] on span "Описание и дополнительная информация" at bounding box center [489, 239] width 289 height 16
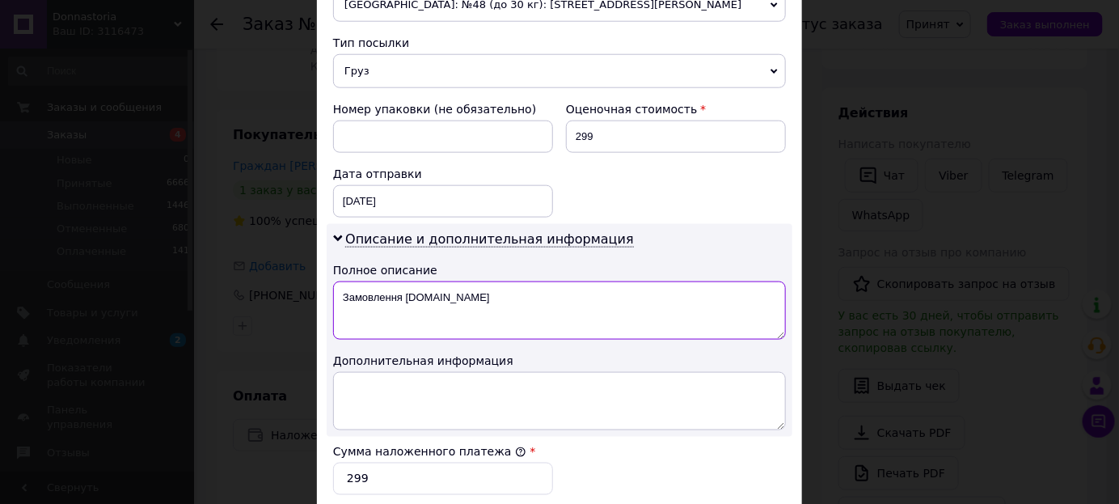
click at [484, 281] on textarea "Замовлення [DOMAIN_NAME]" at bounding box center [559, 310] width 453 height 58
type textarea "З"
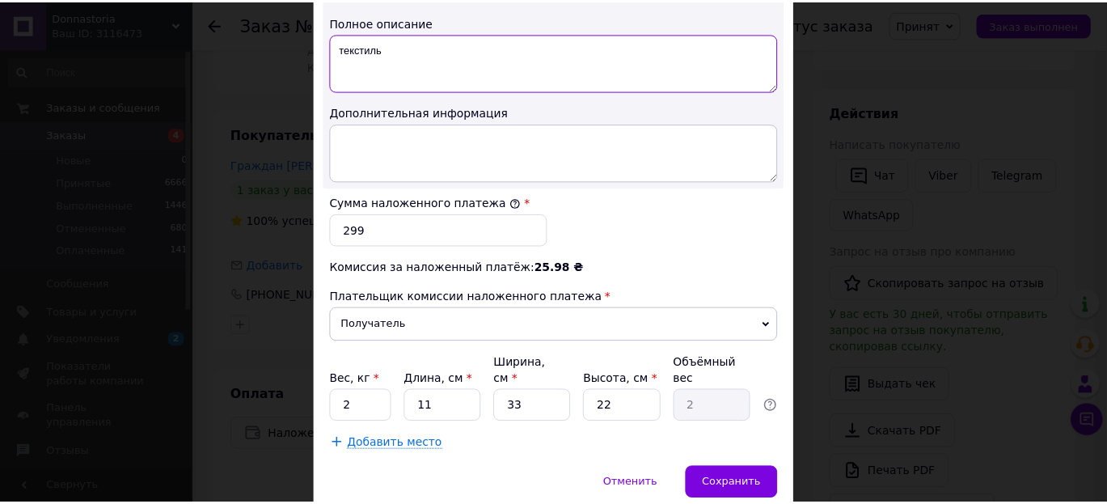
scroll to position [903, 0]
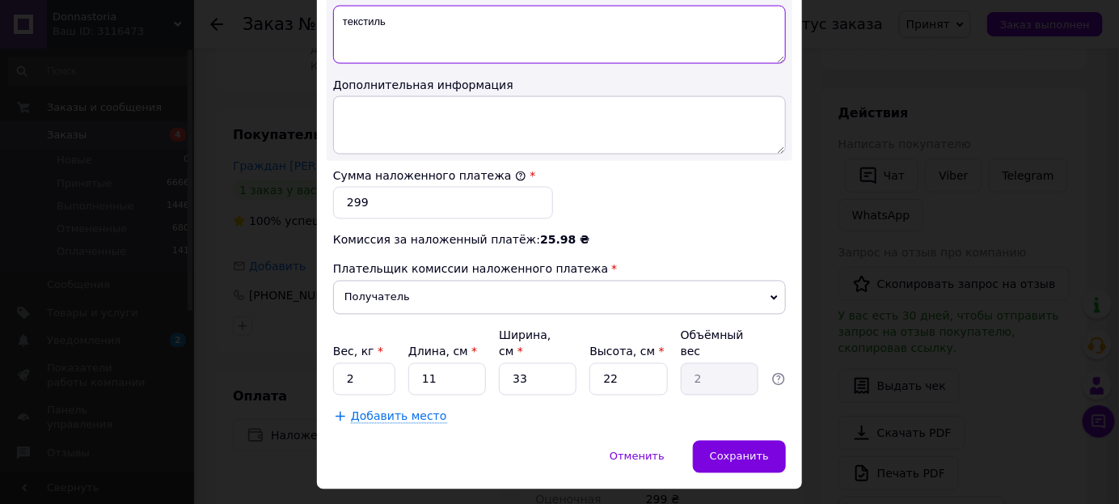
type textarea "текстиль"
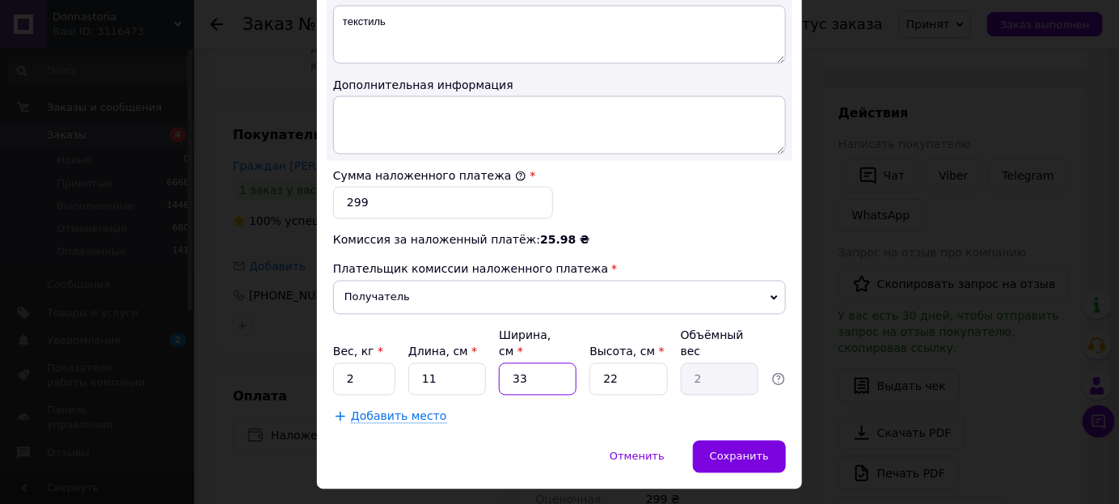
click at [533, 363] on input "33" at bounding box center [538, 379] width 78 height 32
type input "3"
type input "0.18"
type input "2"
type input "0.12"
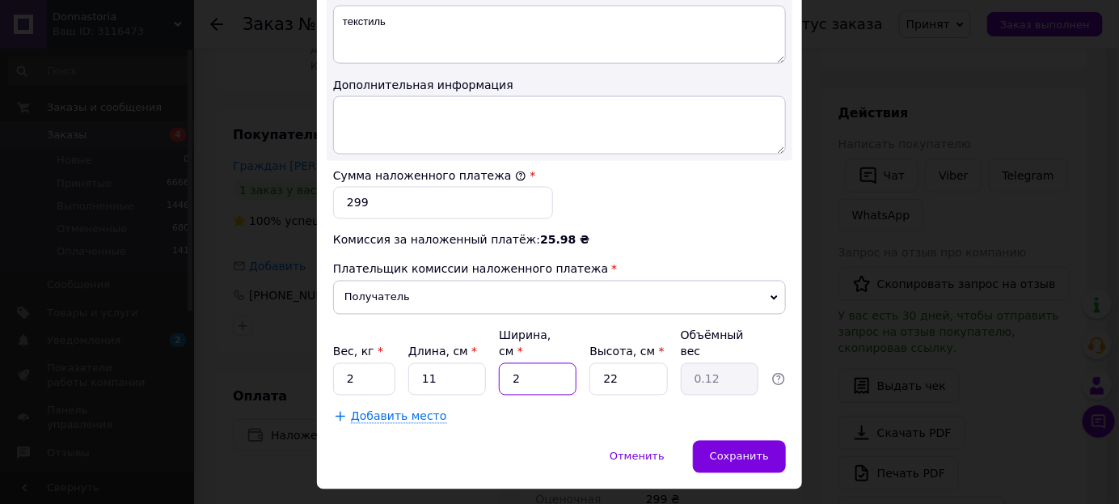
type input "20"
type input "1.21"
type input "2"
type input "0.12"
type input "1"
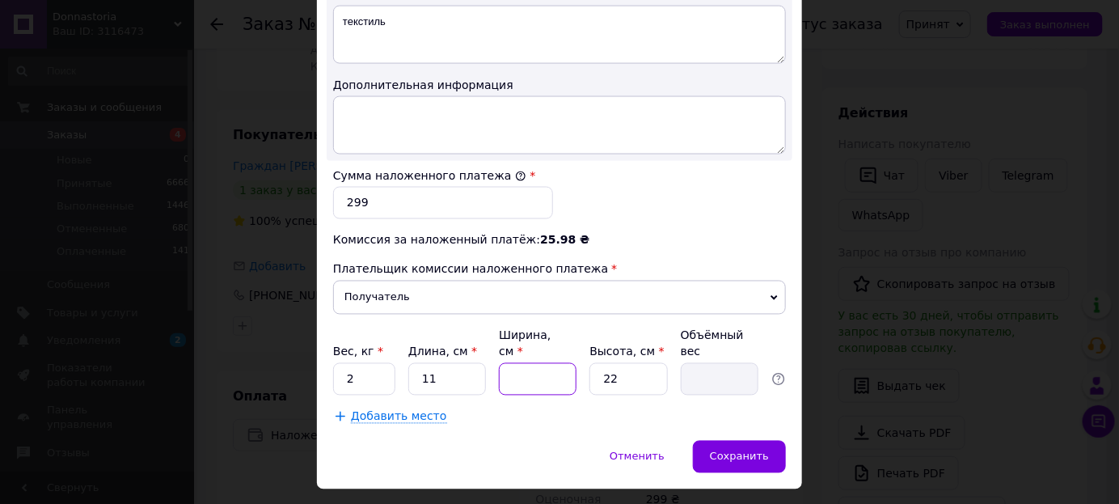
type input "0.1"
type input "16"
type input "0.97"
type input "16"
click at [754, 450] on span "Сохранить" at bounding box center [739, 456] width 59 height 12
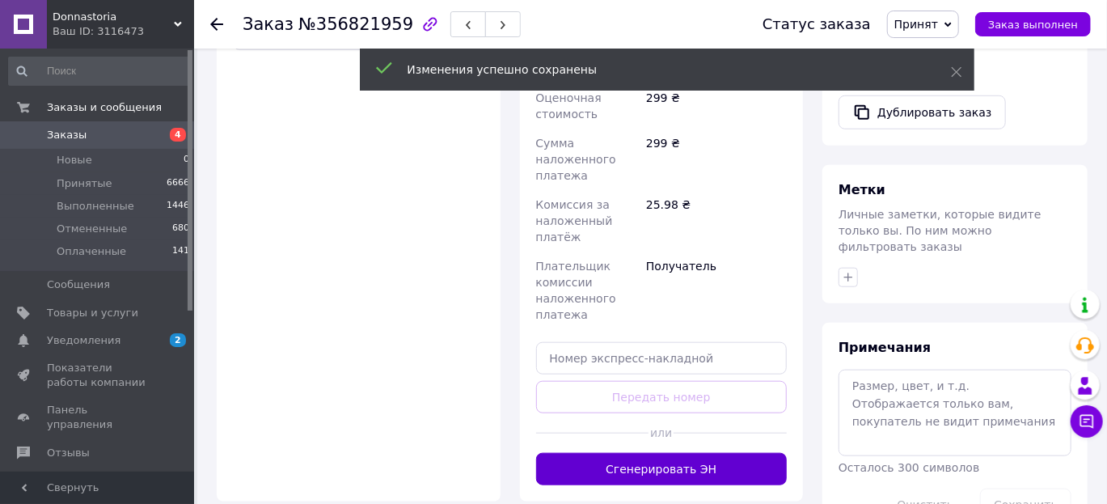
scroll to position [636, 0]
click at [726, 453] on button "Сгенерировать ЭН" at bounding box center [661, 469] width 251 height 32
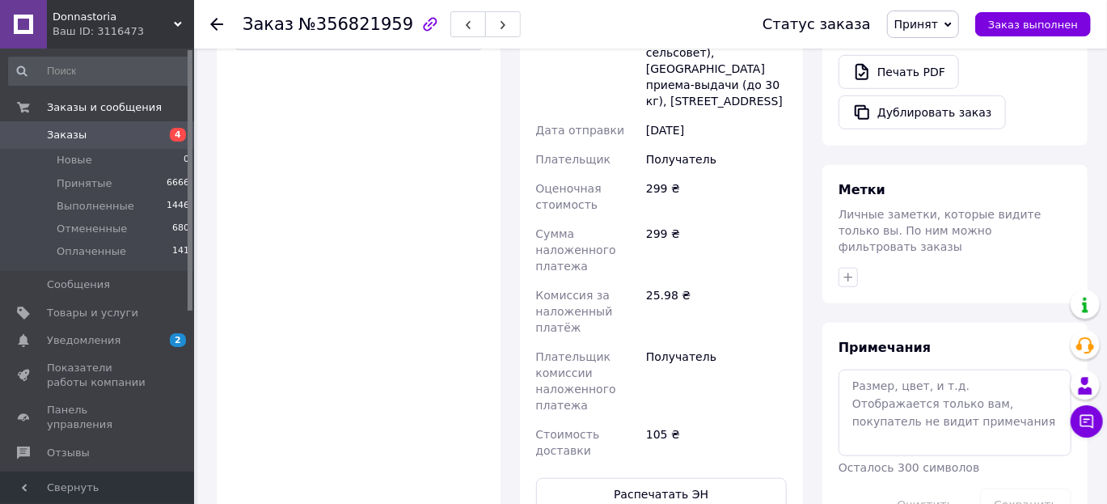
click at [87, 132] on span "Заказы" at bounding box center [98, 135] width 103 height 15
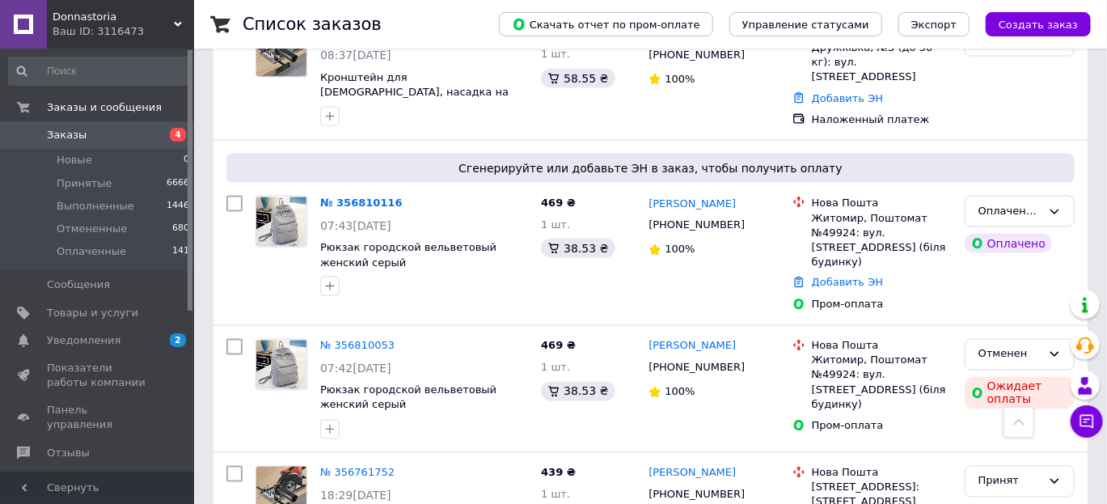
scroll to position [1218, 0]
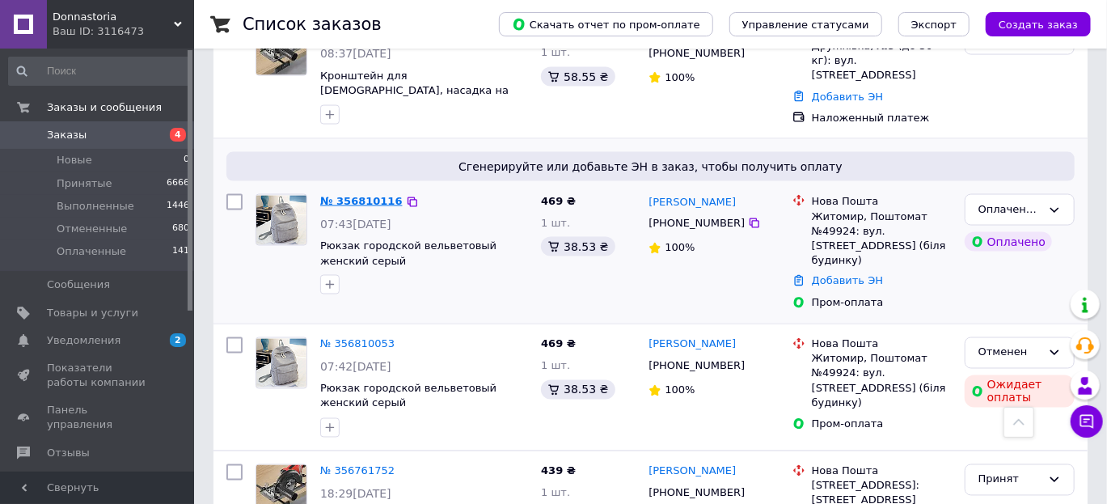
click at [353, 195] on link "№ 356810116" at bounding box center [361, 201] width 82 height 12
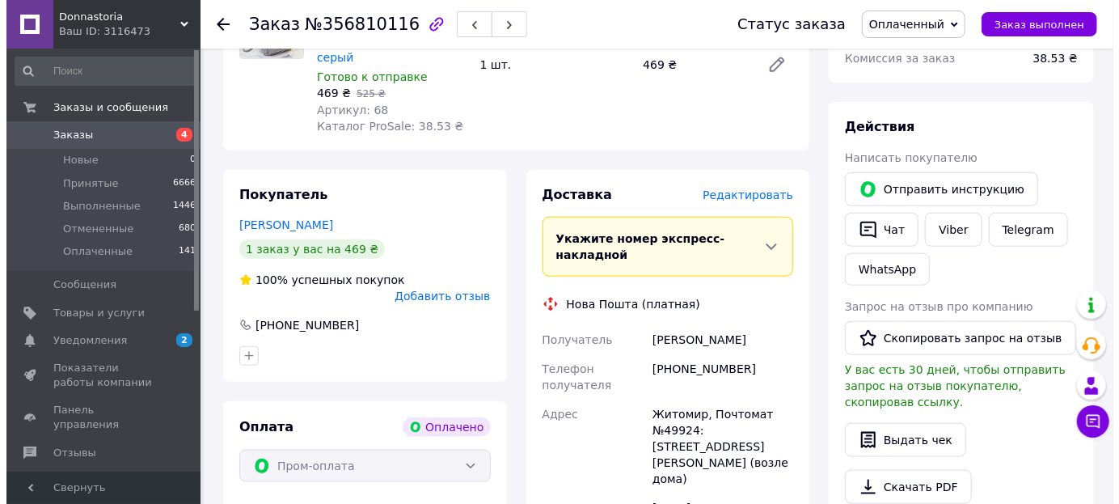
scroll to position [701, 0]
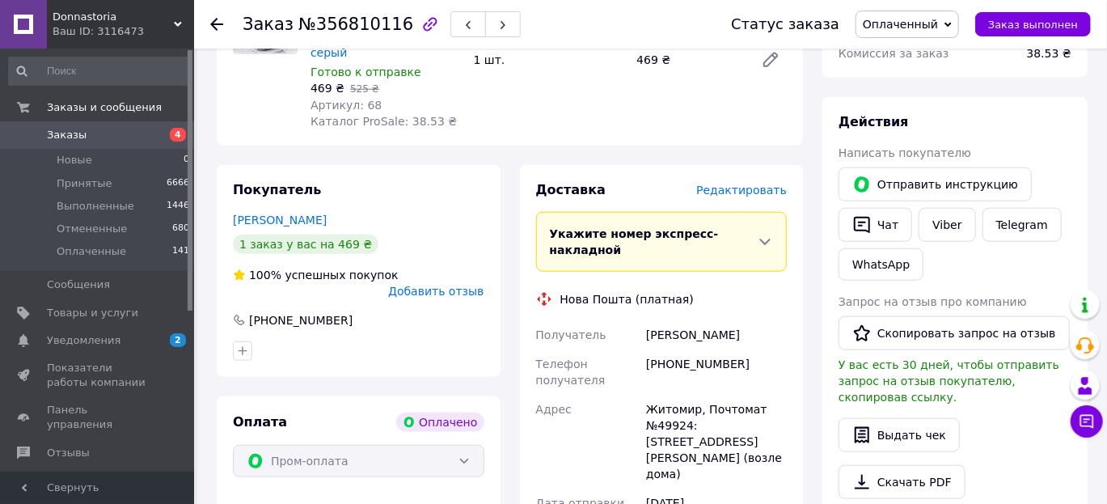
click at [726, 184] on span "Редактировать" at bounding box center [741, 190] width 91 height 13
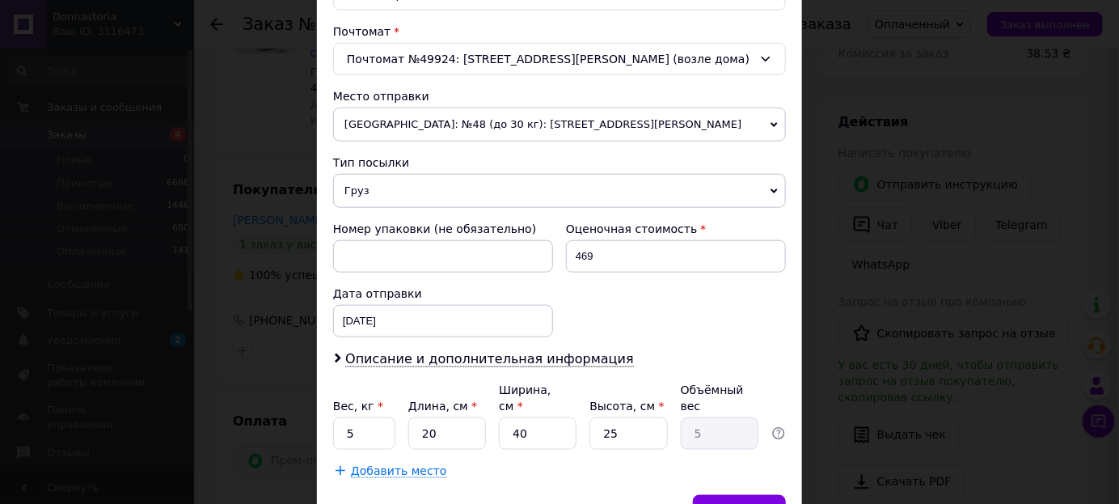
scroll to position [494, 0]
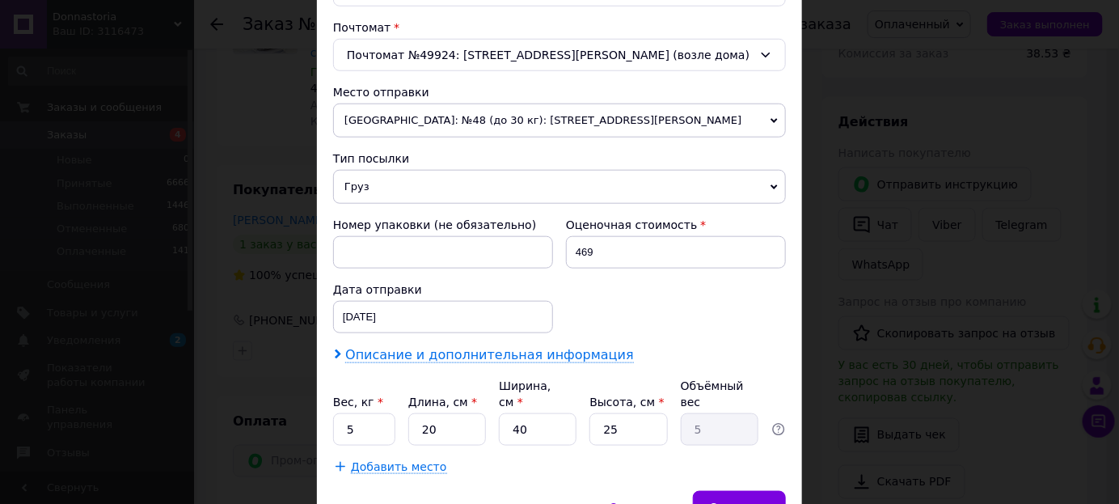
click at [574, 347] on span "Описание и дополнительная информация" at bounding box center [489, 355] width 289 height 16
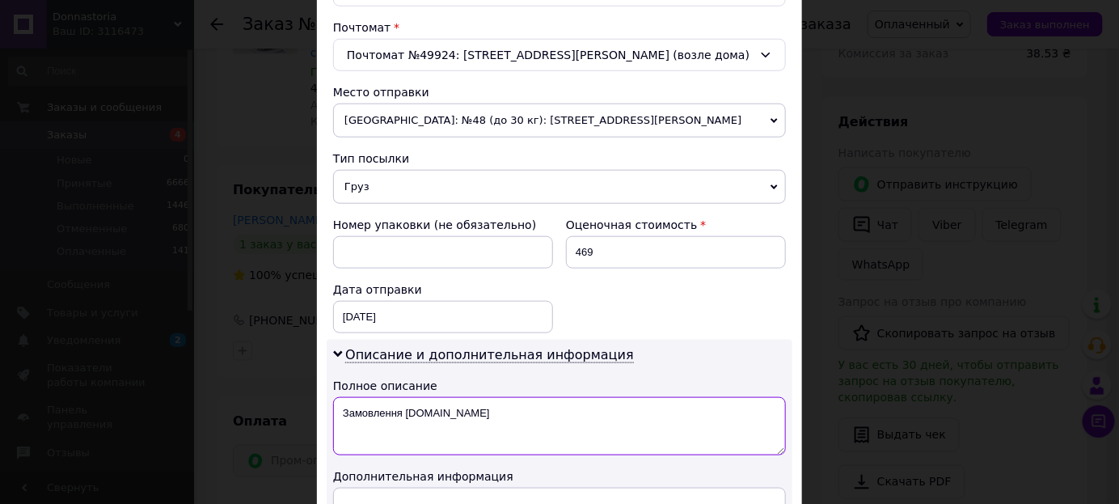
click at [555, 412] on textarea "Замовлення [DOMAIN_NAME]" at bounding box center [559, 426] width 453 height 58
type textarea "З"
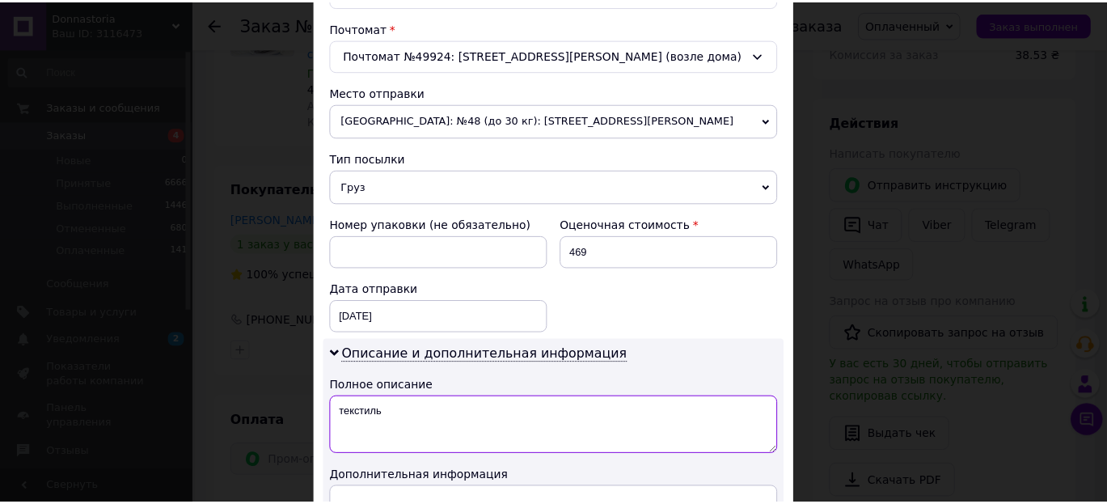
scroll to position [744, 0]
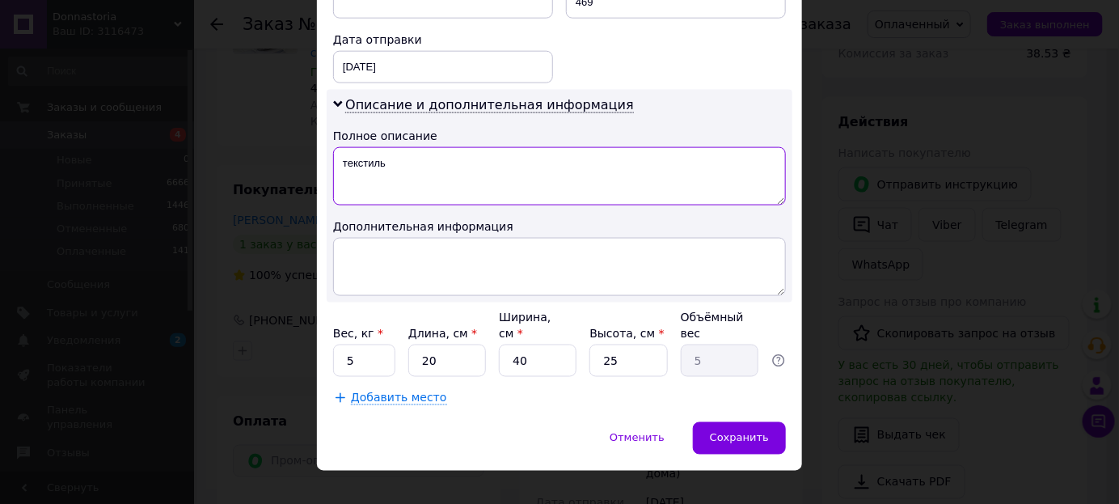
type textarea "текстиль"
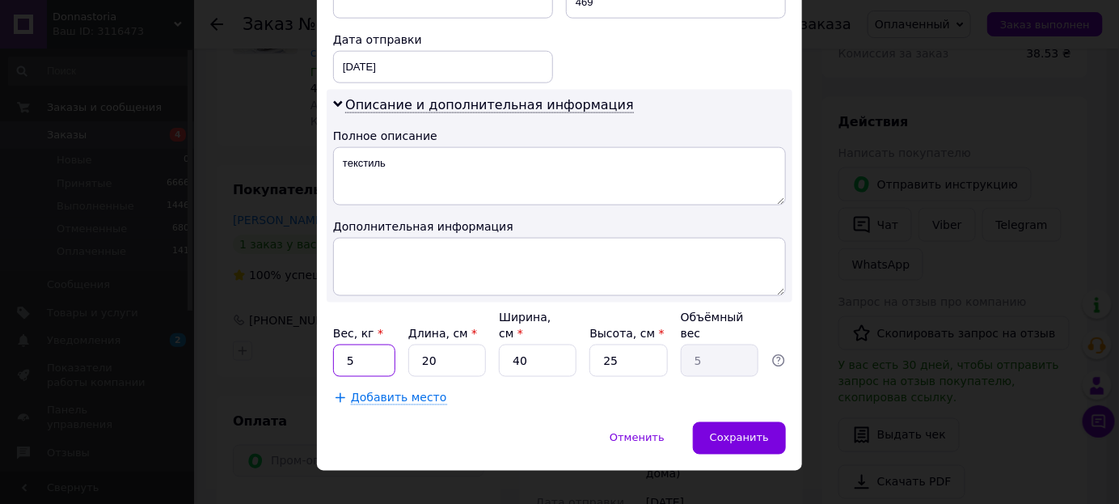
click at [361, 344] on input "5" at bounding box center [364, 360] width 62 height 32
type input "1"
click at [547, 344] on input "40" at bounding box center [538, 360] width 78 height 32
type input "4"
type input "0.5"
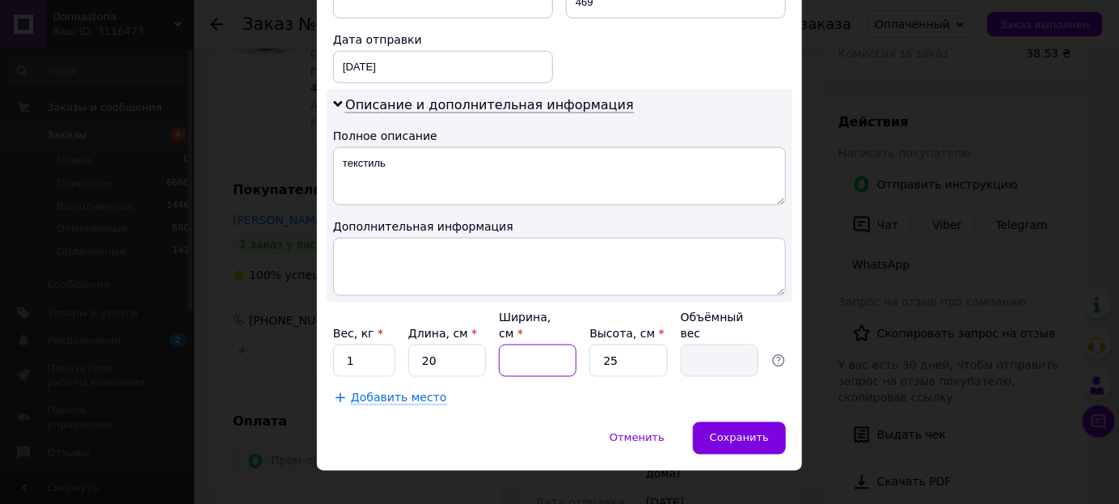
type input "1"
type input "0.13"
type input "15"
type input "1.88"
type input "15"
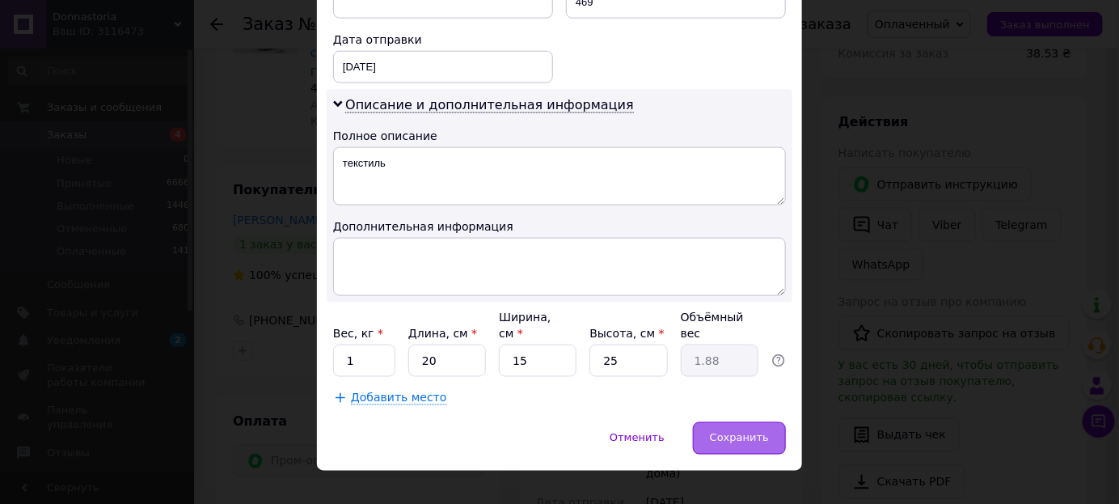
click at [742, 432] on span "Сохранить" at bounding box center [739, 438] width 59 height 12
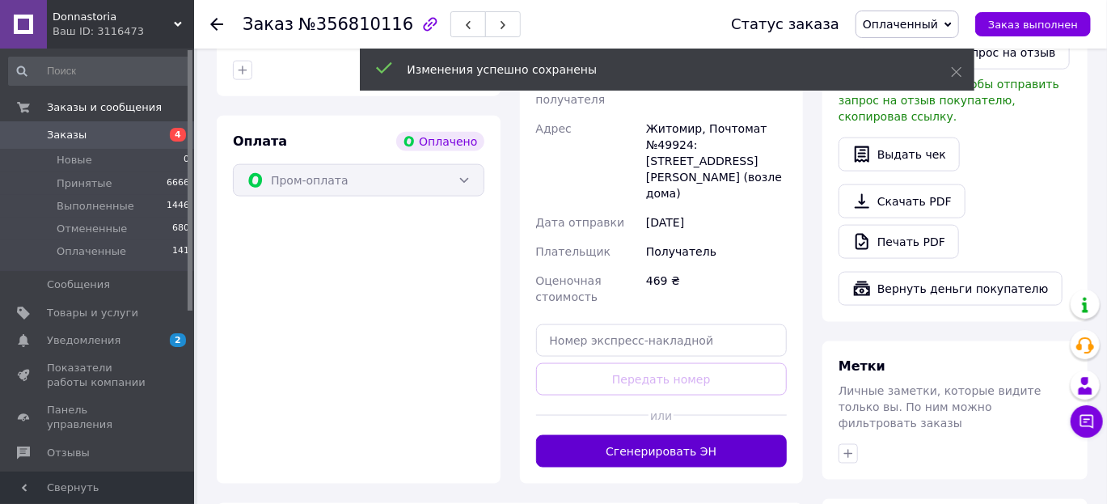
scroll to position [982, 0]
click at [717, 434] on button "Сгенерировать ЭН" at bounding box center [661, 450] width 251 height 32
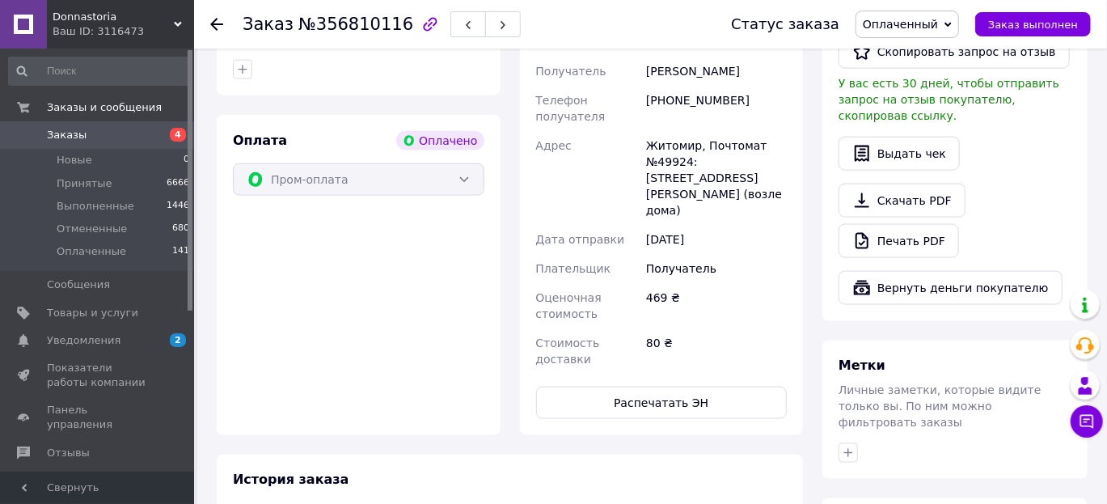
click at [129, 135] on span "Заказы" at bounding box center [98, 135] width 103 height 15
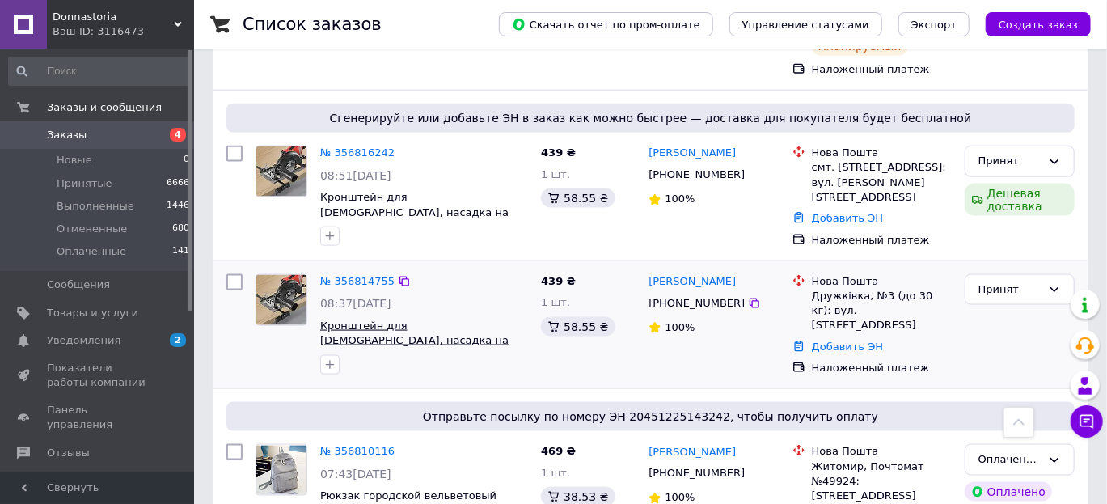
scroll to position [965, 0]
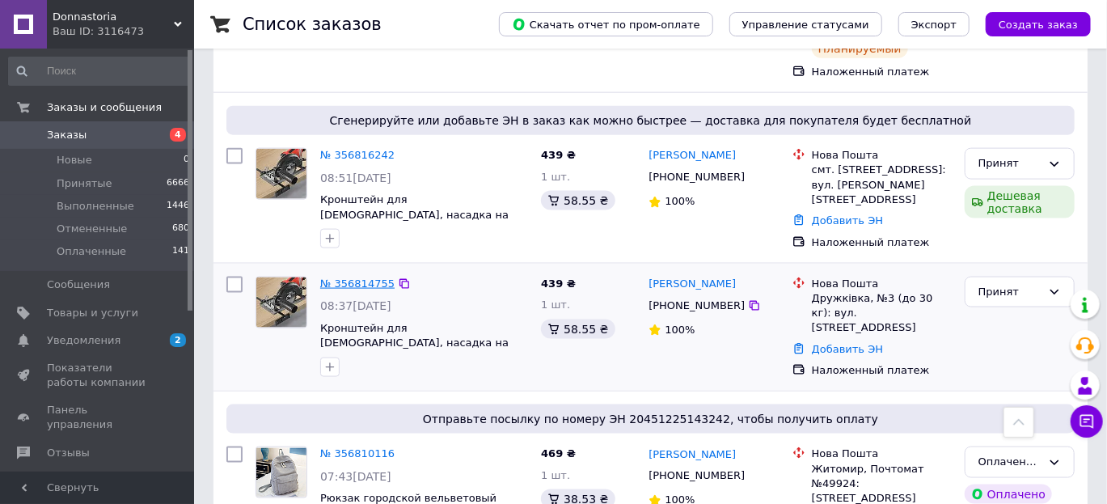
click at [360, 277] on link "№ 356814755" at bounding box center [357, 283] width 74 height 12
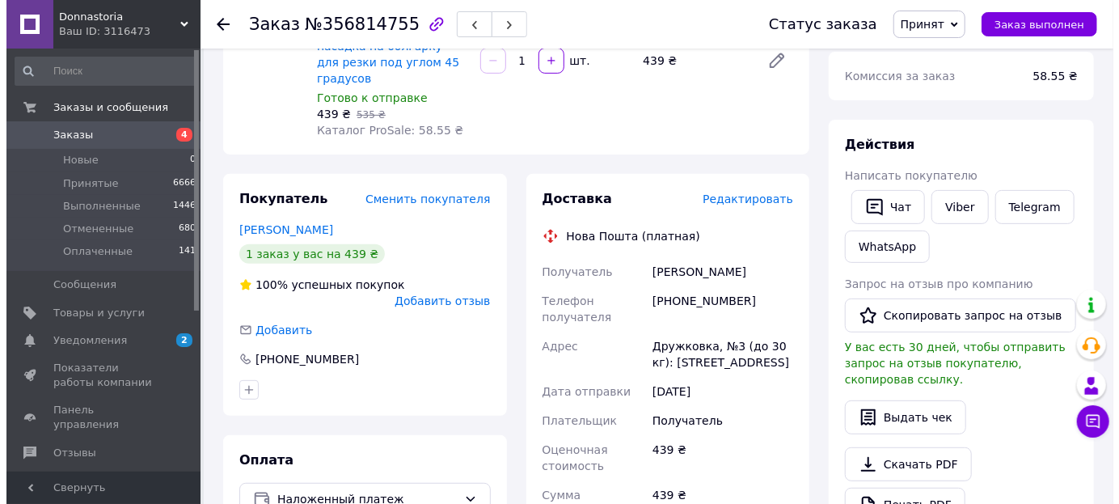
scroll to position [204, 0]
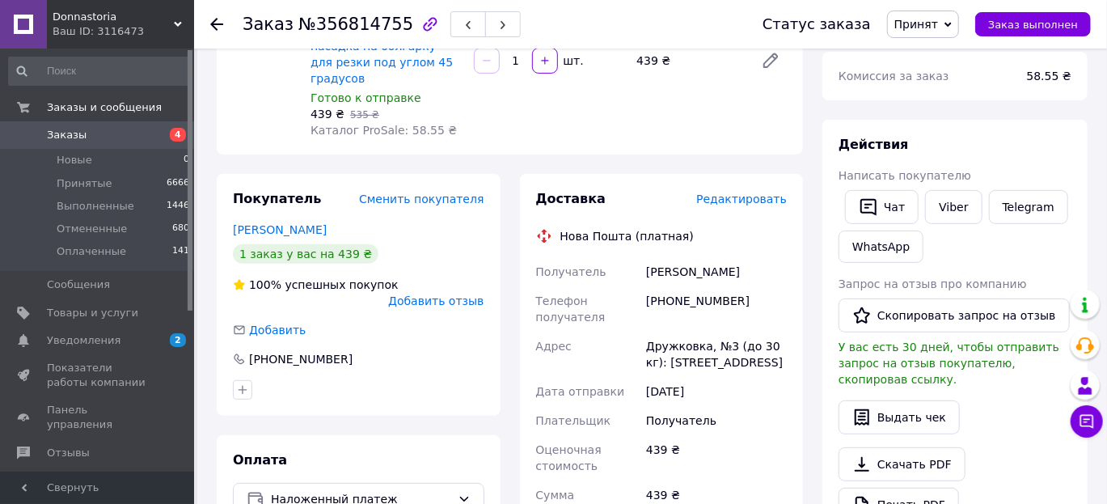
click at [752, 192] on span "Редактировать" at bounding box center [741, 198] width 91 height 13
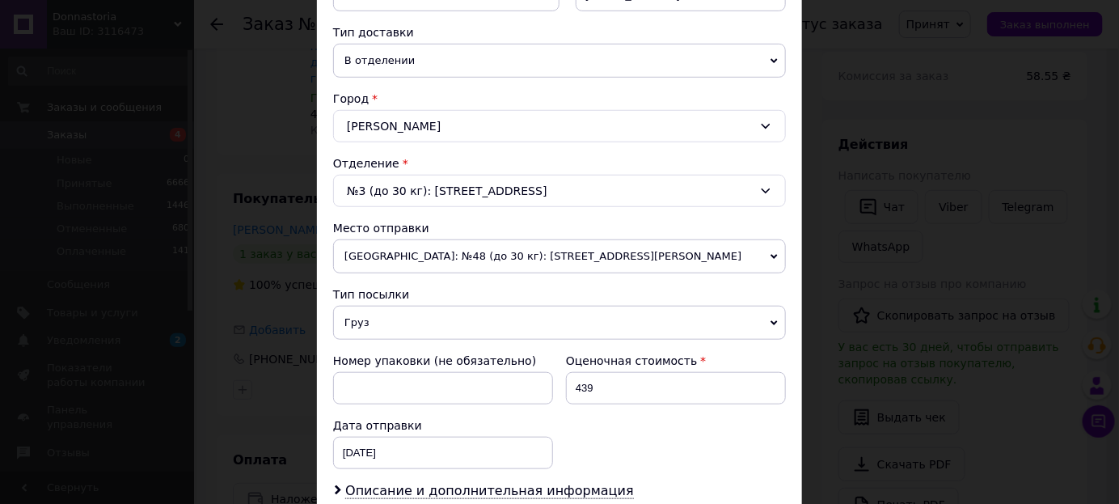
scroll to position [540, 0]
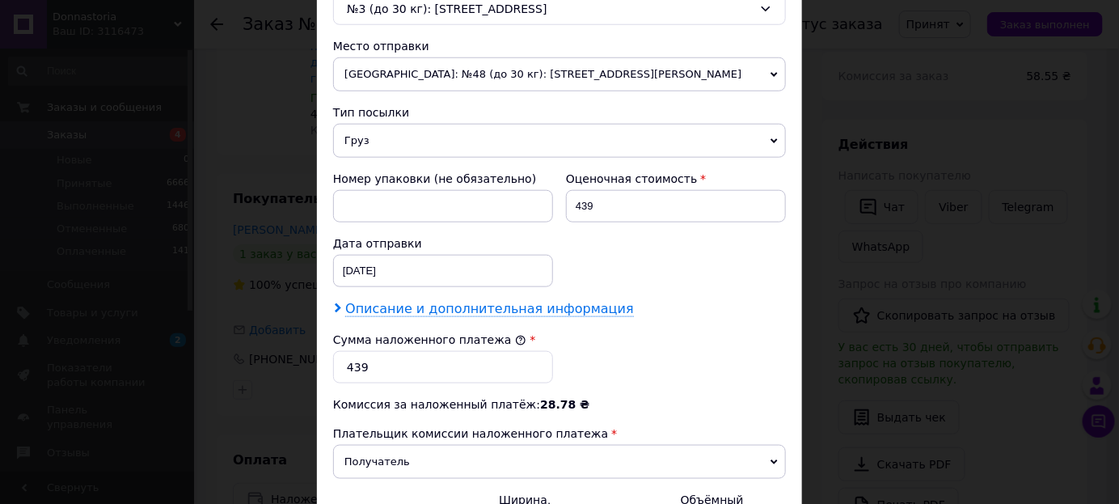
click at [520, 307] on span "Описание и дополнительная информация" at bounding box center [489, 309] width 289 height 16
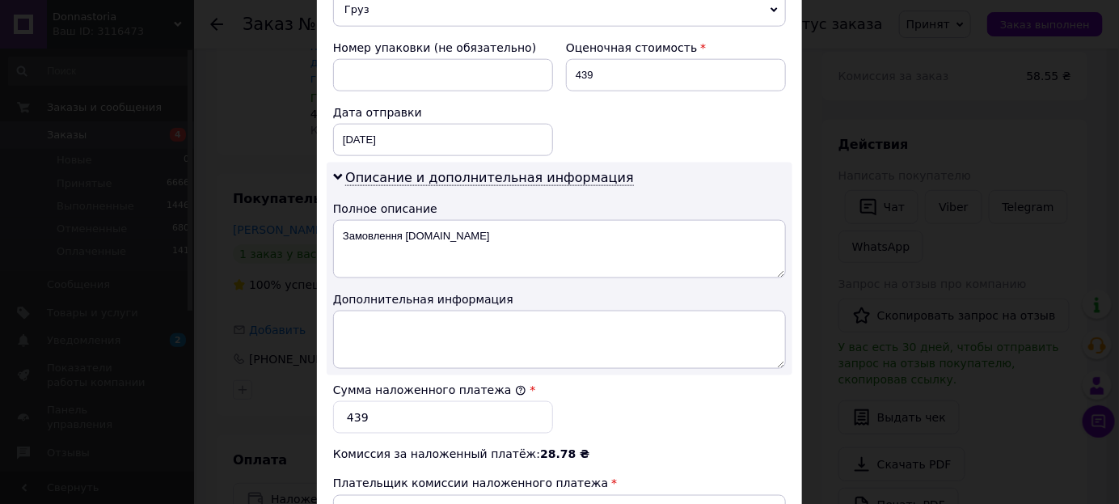
scroll to position [669, 0]
click at [494, 235] on textarea "Замовлення [DOMAIN_NAME]" at bounding box center [559, 251] width 453 height 58
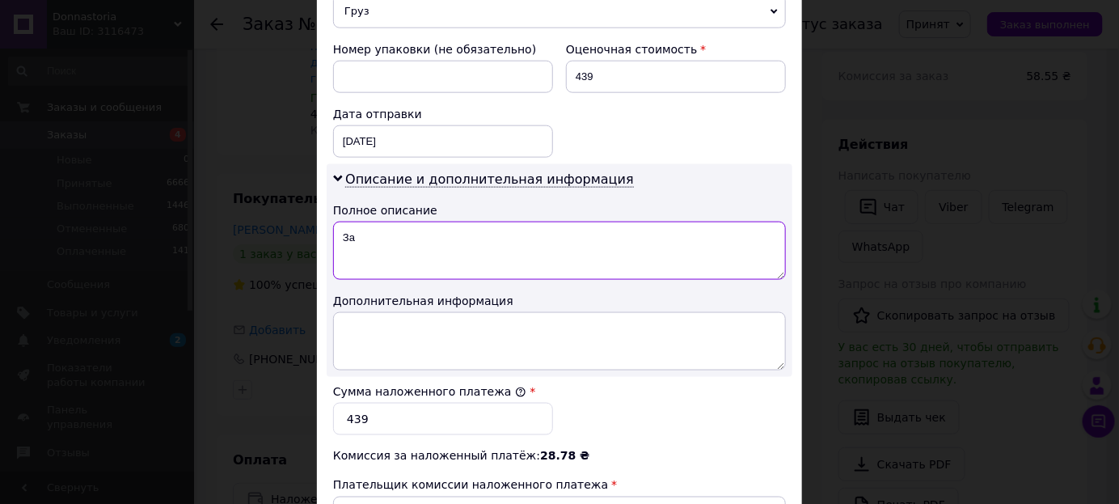
type textarea "З"
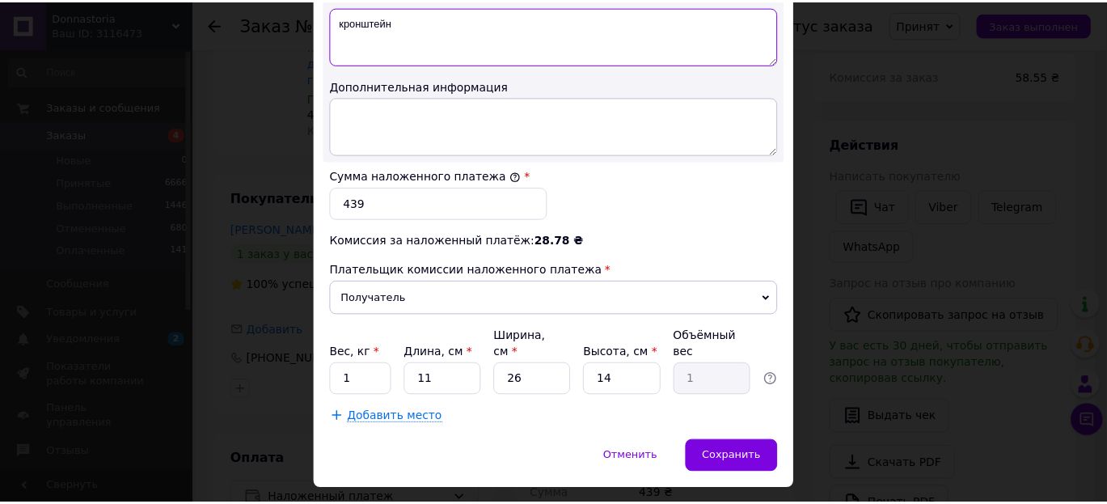
scroll to position [893, 0]
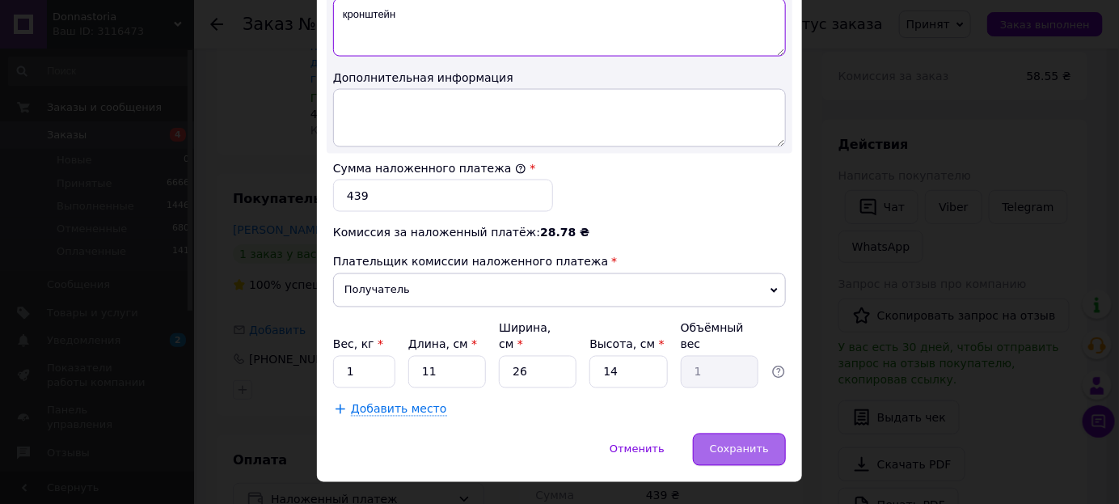
type textarea "кронштейн"
click at [753, 443] on span "Сохранить" at bounding box center [739, 449] width 59 height 12
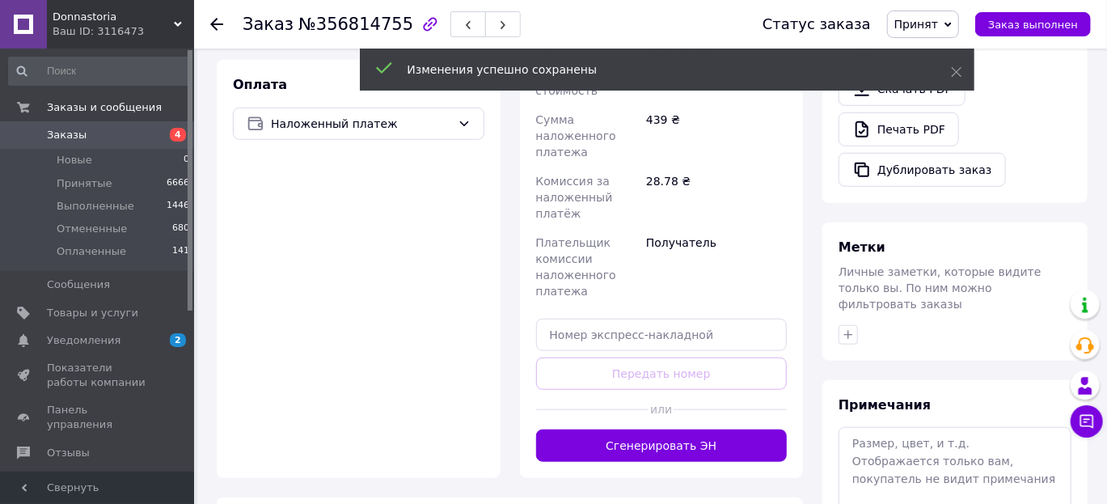
scroll to position [584, 0]
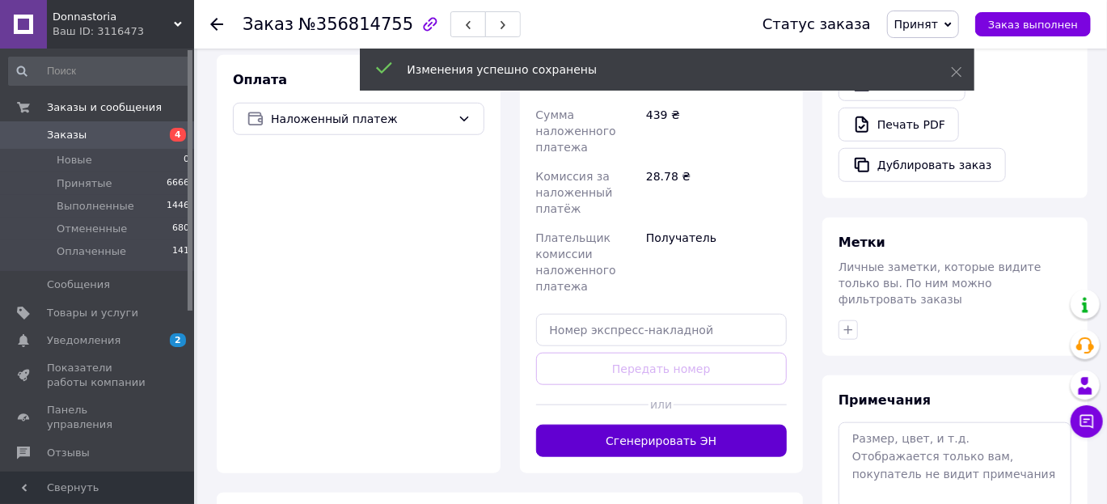
click at [732, 424] on button "Сгенерировать ЭН" at bounding box center [661, 440] width 251 height 32
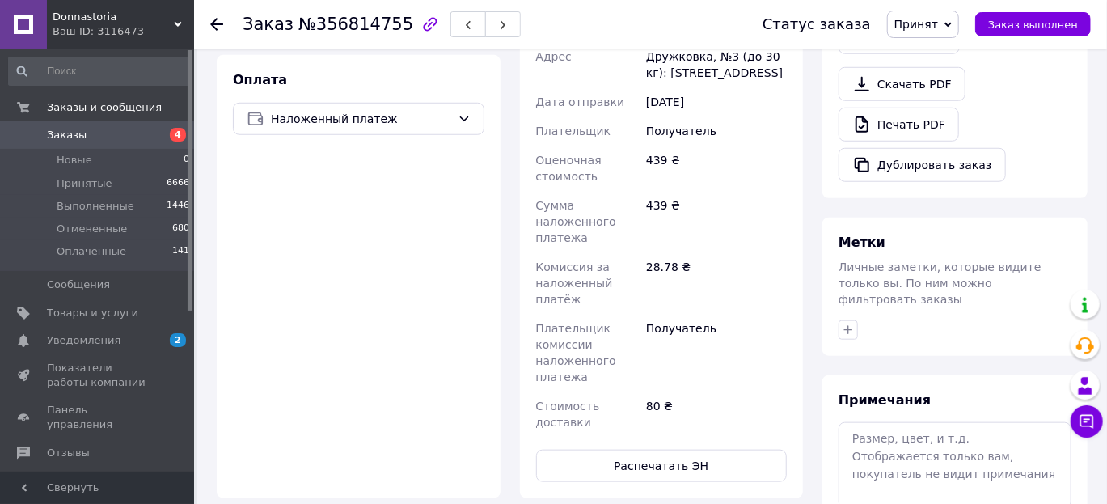
click at [101, 136] on span "Заказы" at bounding box center [98, 135] width 103 height 15
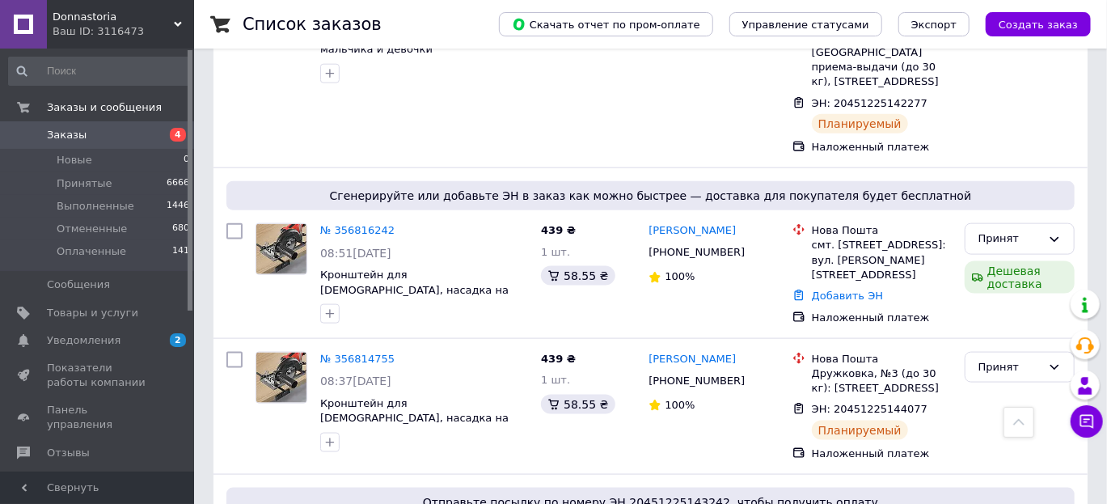
scroll to position [889, 0]
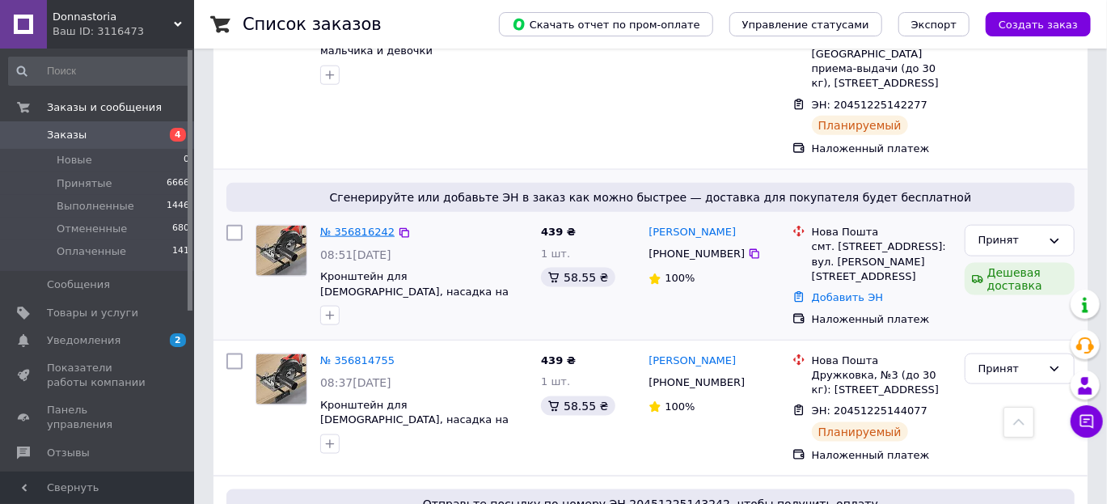
click at [348, 226] on link "№ 356816242" at bounding box center [357, 232] width 74 height 12
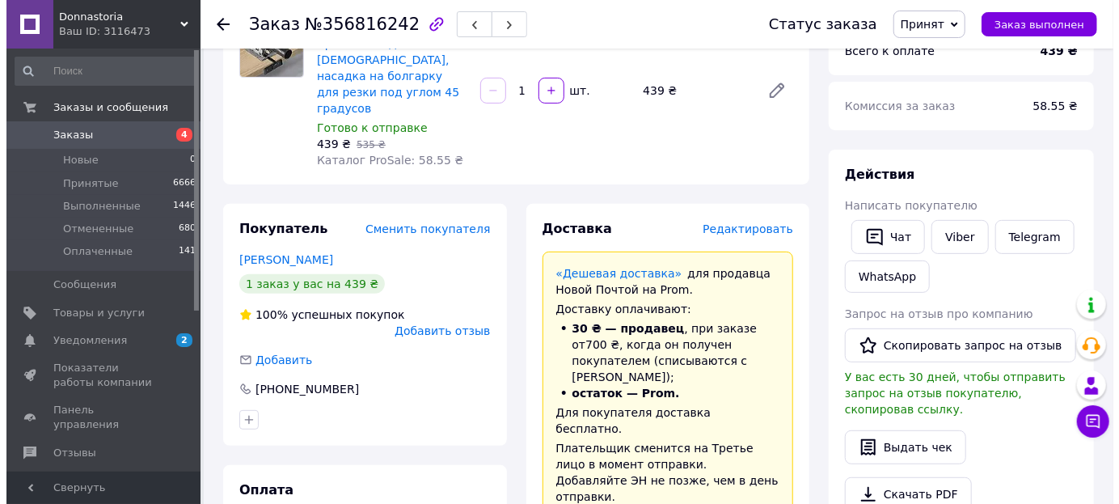
scroll to position [173, 0]
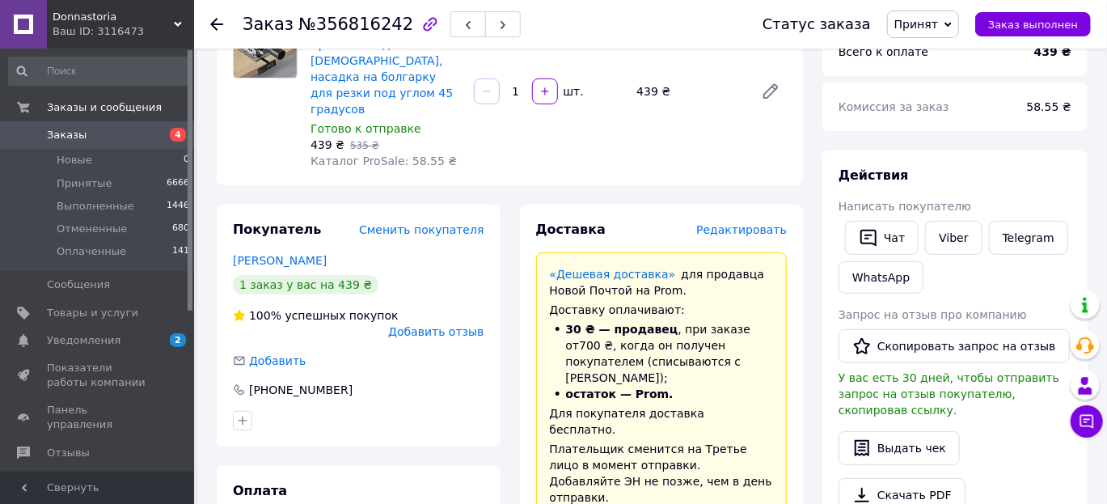
click at [750, 223] on span "Редактировать" at bounding box center [741, 229] width 91 height 13
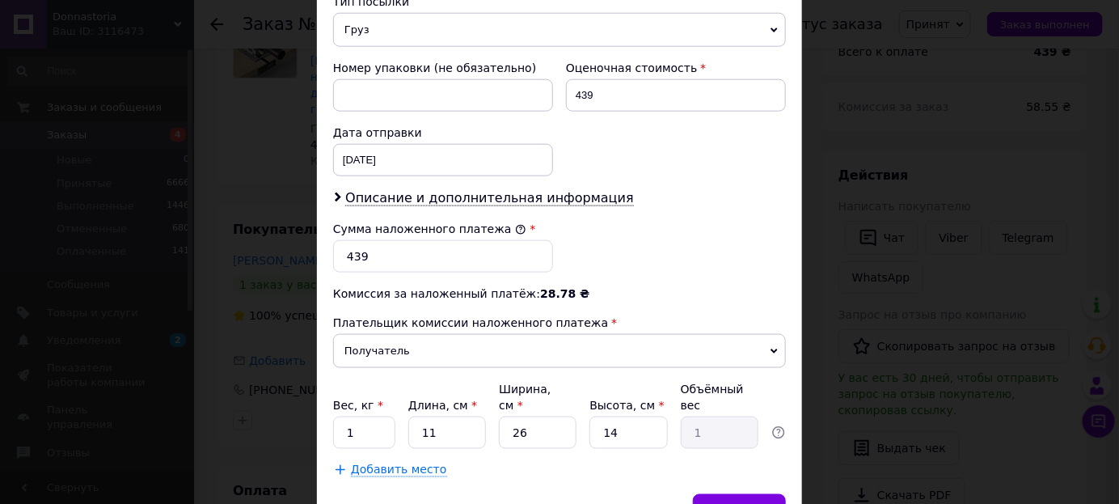
scroll to position [653, 0]
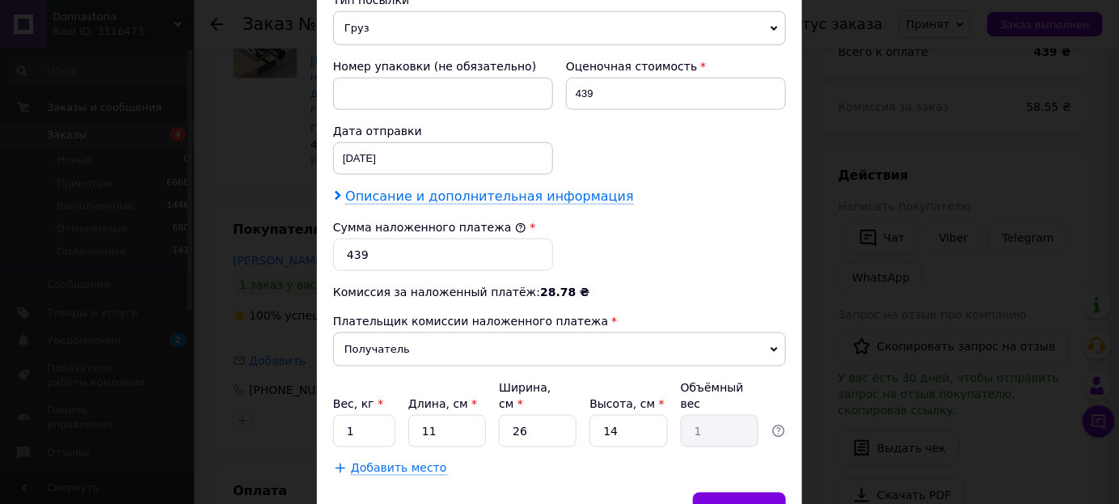
click at [515, 188] on span "Описание и дополнительная информация" at bounding box center [489, 196] width 289 height 16
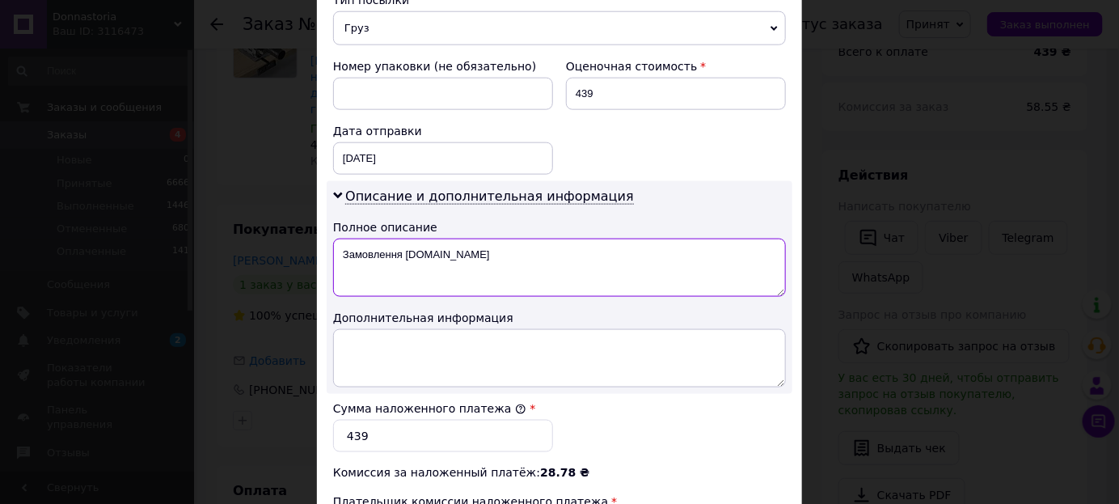
click at [479, 240] on textarea "Замовлення [DOMAIN_NAME]" at bounding box center [559, 268] width 453 height 58
type textarea "З"
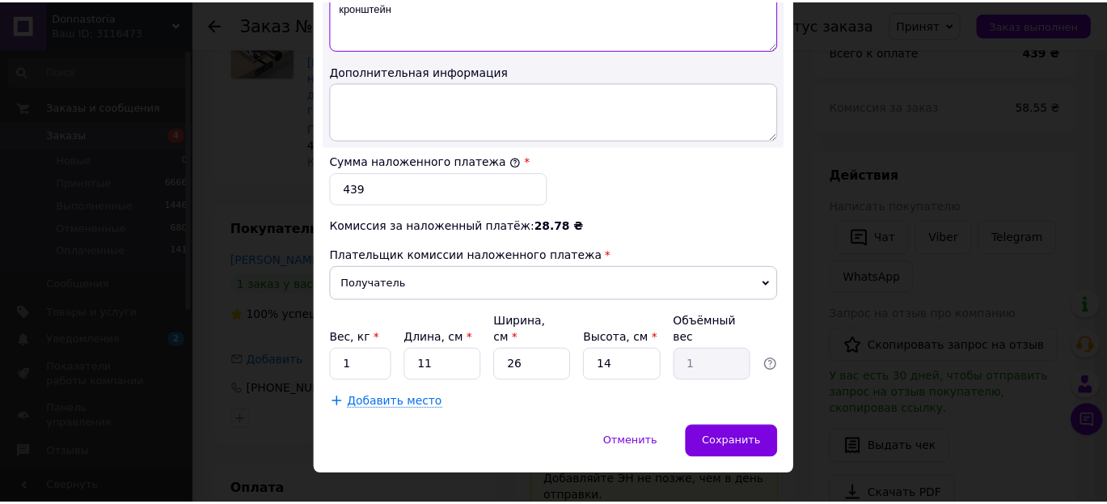
scroll to position [903, 0]
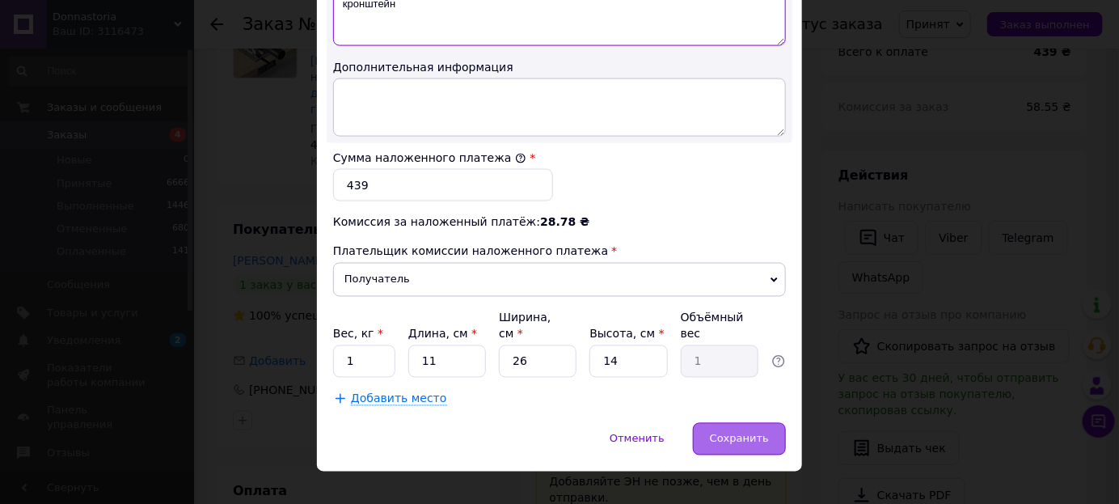
type textarea "кронштейн"
click at [751, 424] on div "Сохранить" at bounding box center [739, 439] width 93 height 32
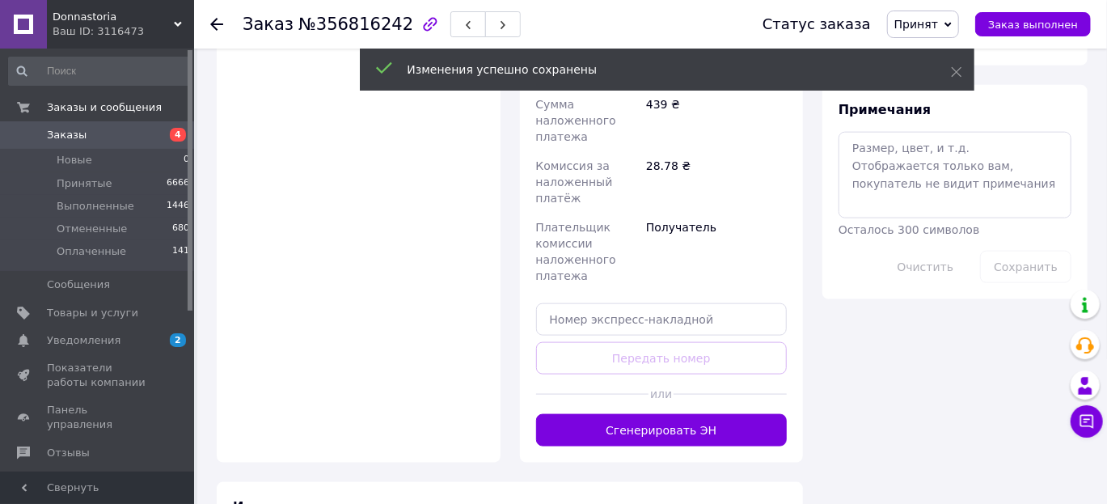
scroll to position [874, 0]
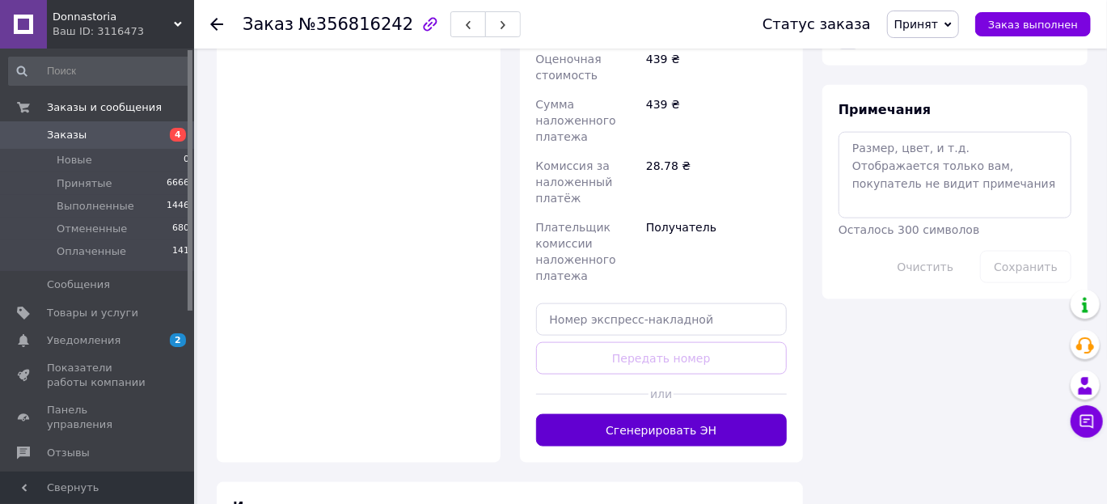
click at [720, 414] on button "Сгенерировать ЭН" at bounding box center [661, 430] width 251 height 32
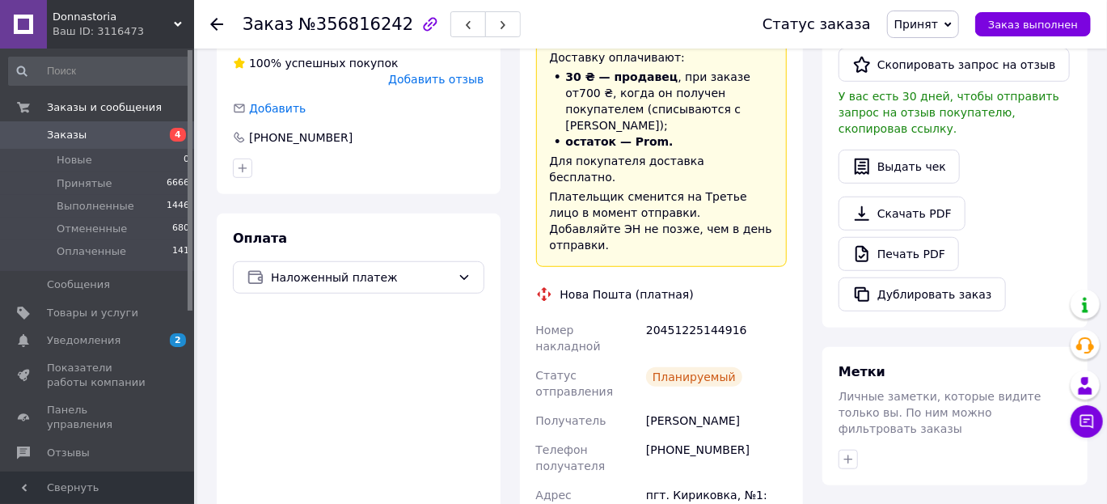
scroll to position [421, 0]
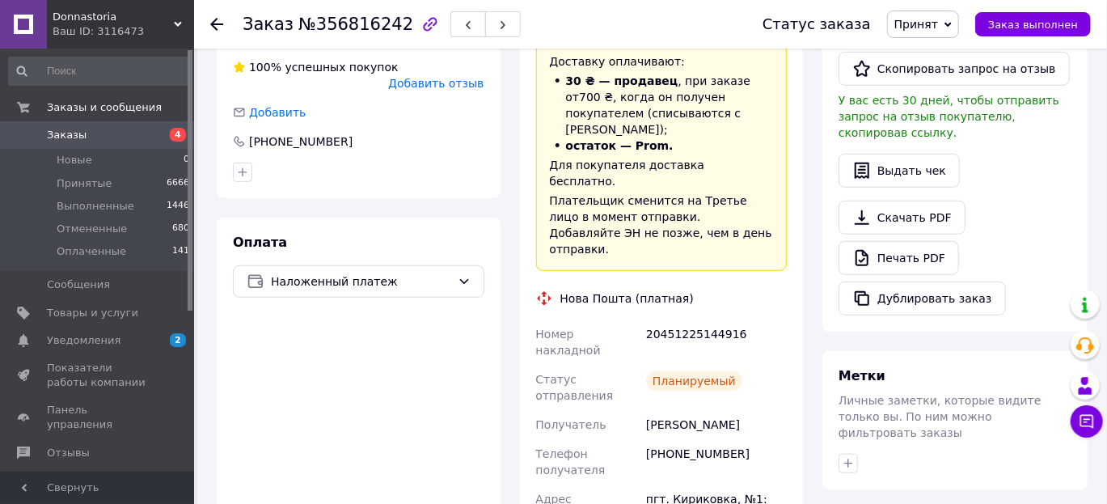
click at [87, 134] on span "Заказы" at bounding box center [98, 135] width 103 height 15
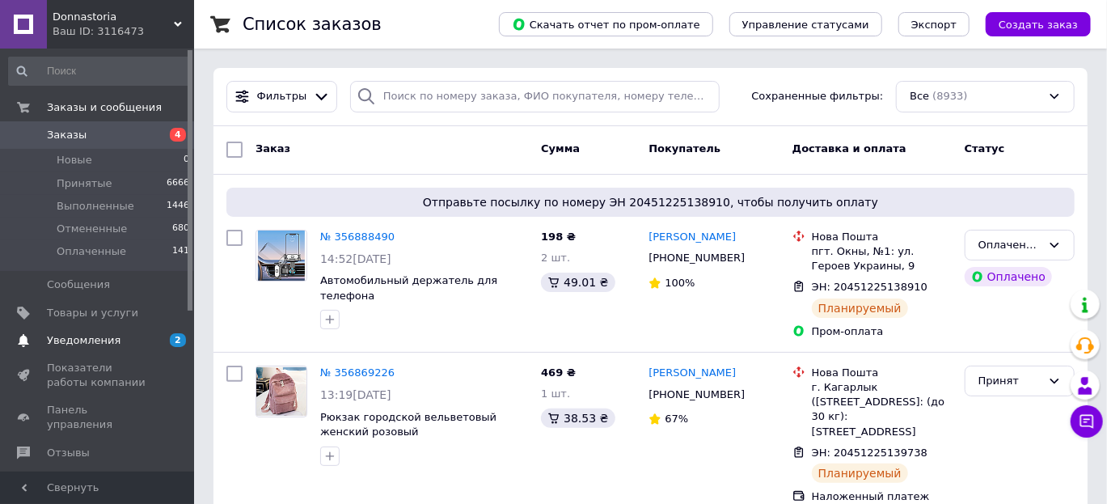
click at [102, 340] on span "Уведомления" at bounding box center [84, 340] width 74 height 15
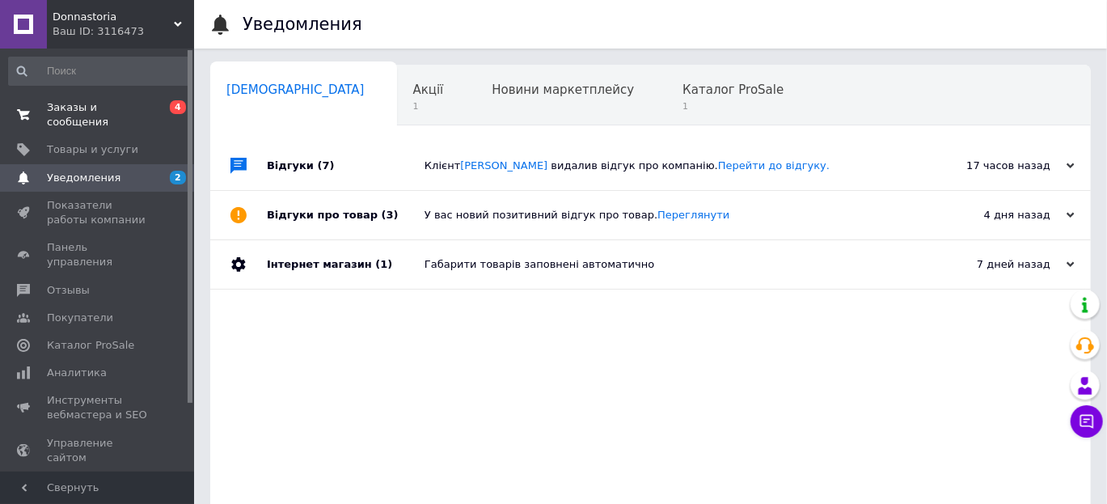
click at [125, 110] on span "Заказы и сообщения" at bounding box center [98, 114] width 103 height 29
